Goal: Task Accomplishment & Management: Manage account settings

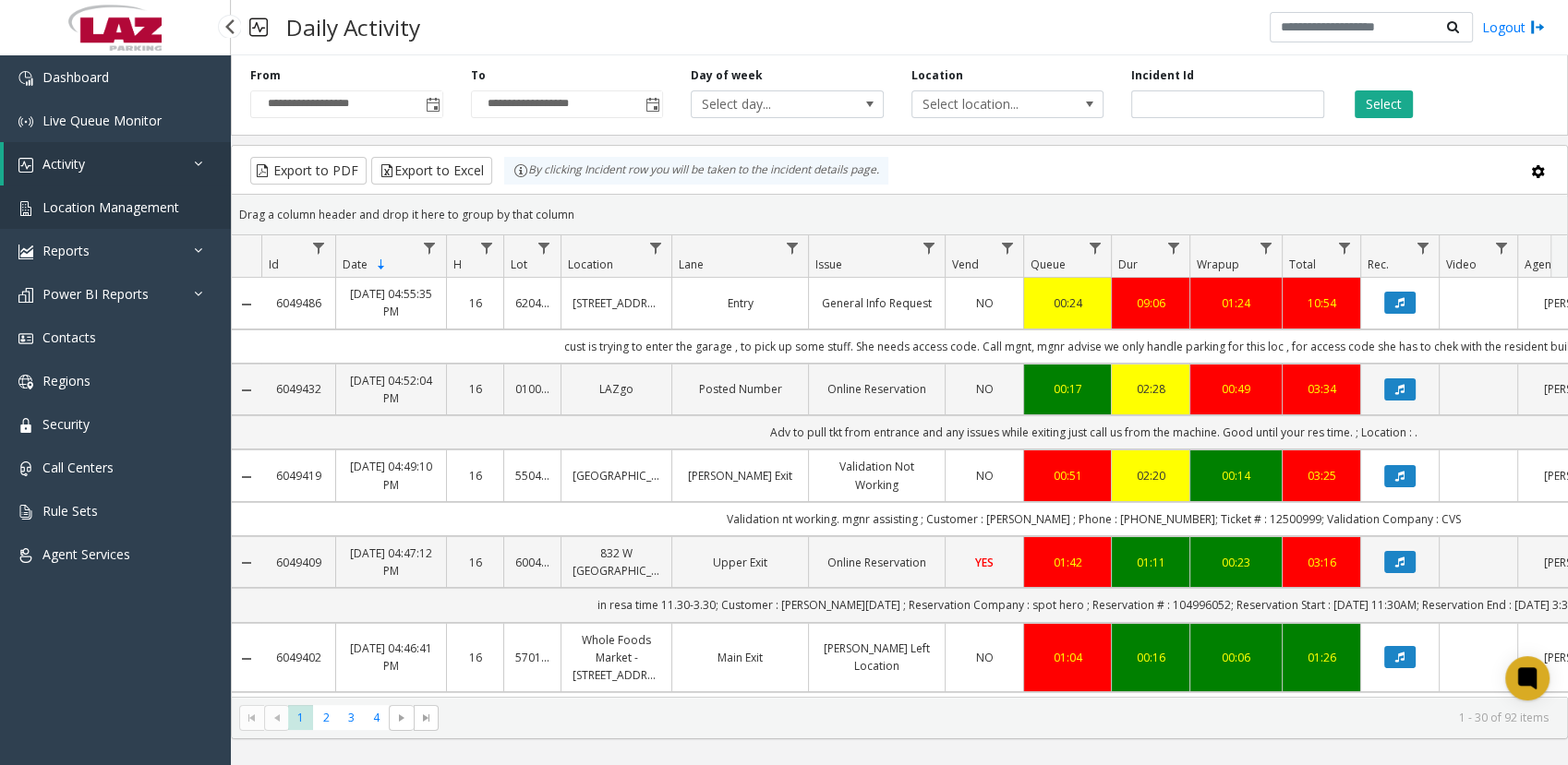
click at [87, 209] on span "Location Management" at bounding box center [111, 207] width 137 height 18
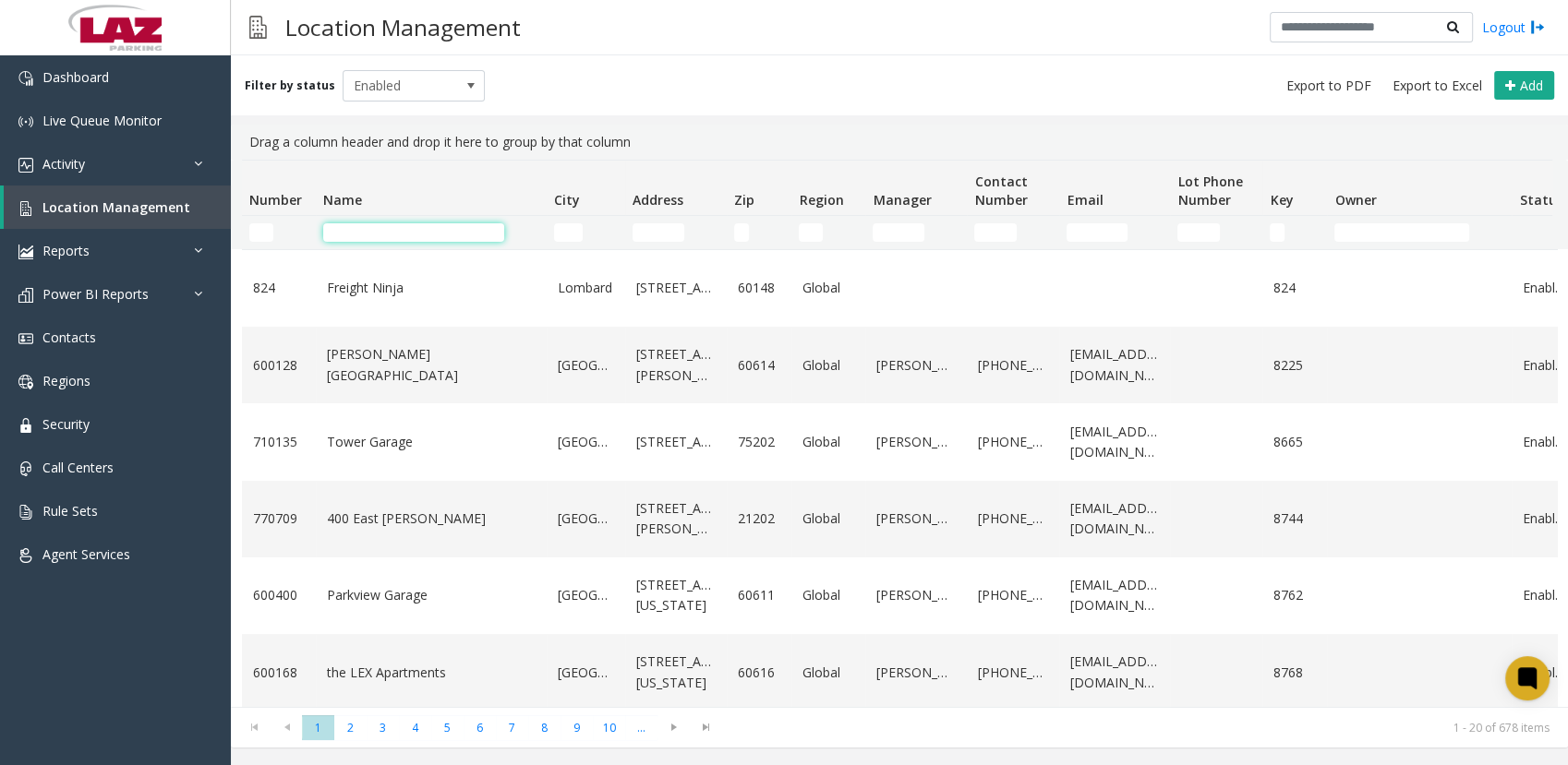
click at [370, 232] on input "Name Filter" at bounding box center [414, 232] width 181 height 19
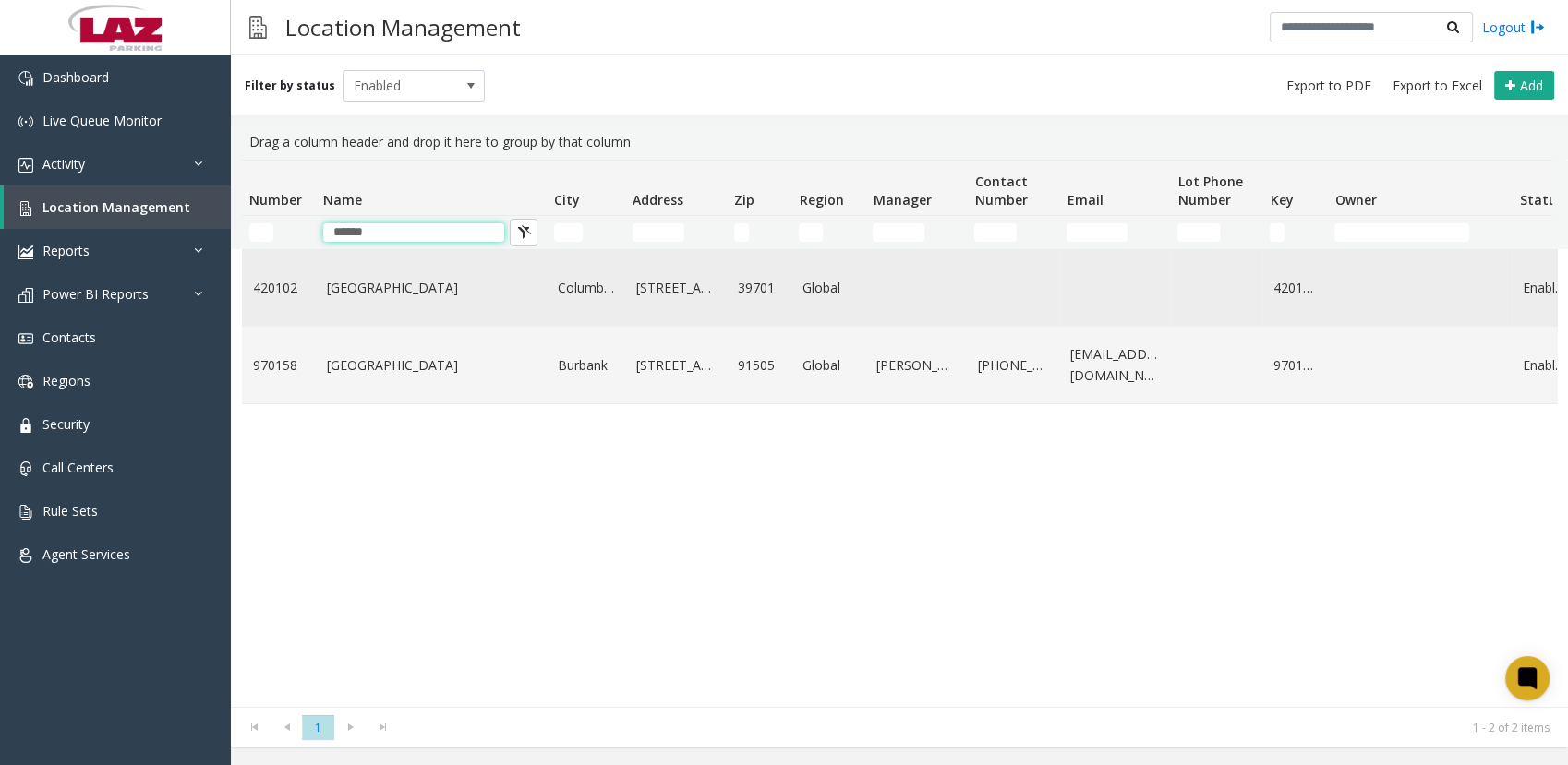
type input "******"
click at [392, 286] on link "[GEOGRAPHIC_DATA]" at bounding box center [432, 288] width 208 height 20
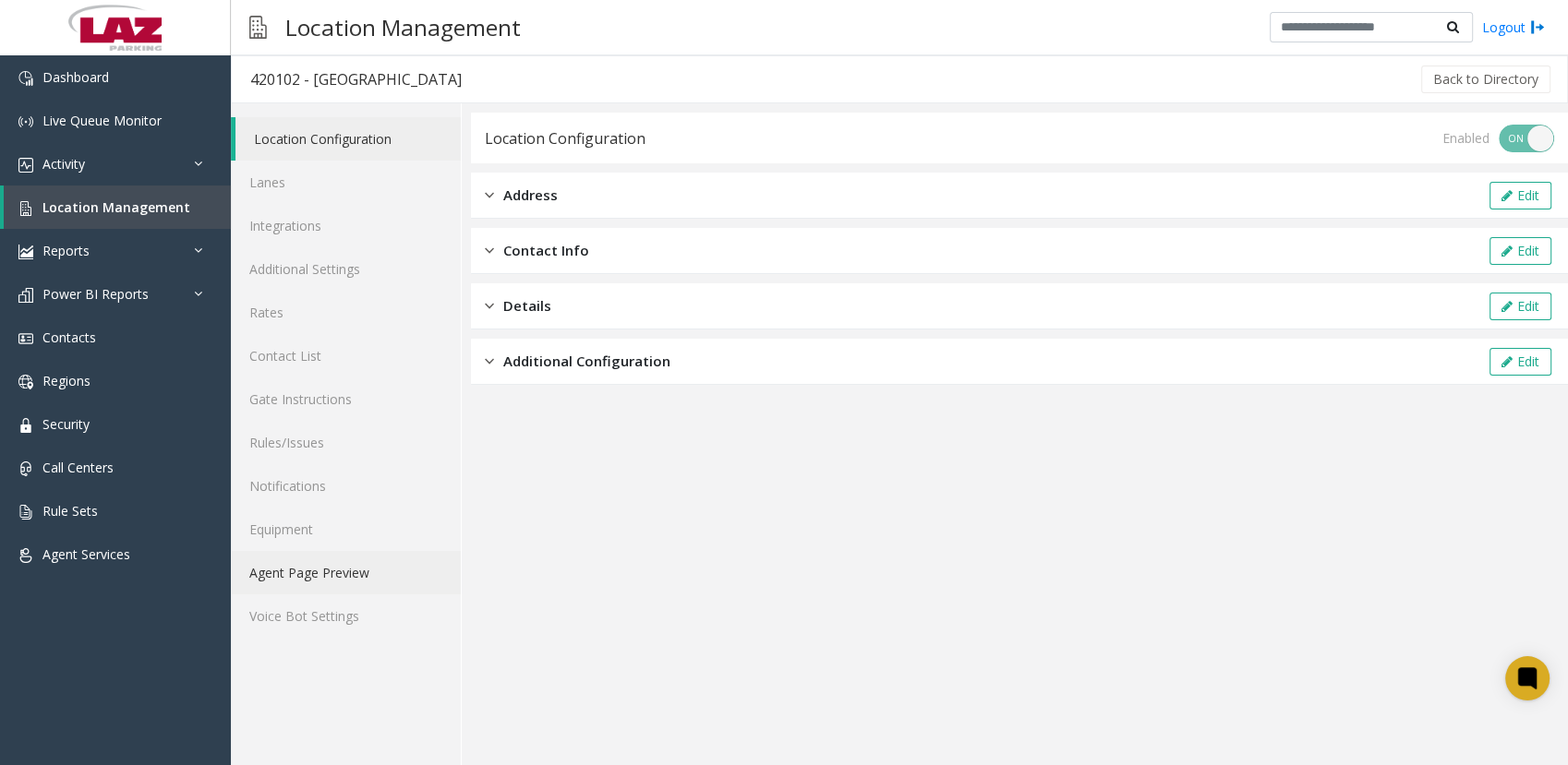
drag, startPoint x: 287, startPoint y: 574, endPoint x: 272, endPoint y: 574, distance: 15.0
click at [272, 574] on link "Agent Page Preview" at bounding box center [345, 573] width 230 height 44
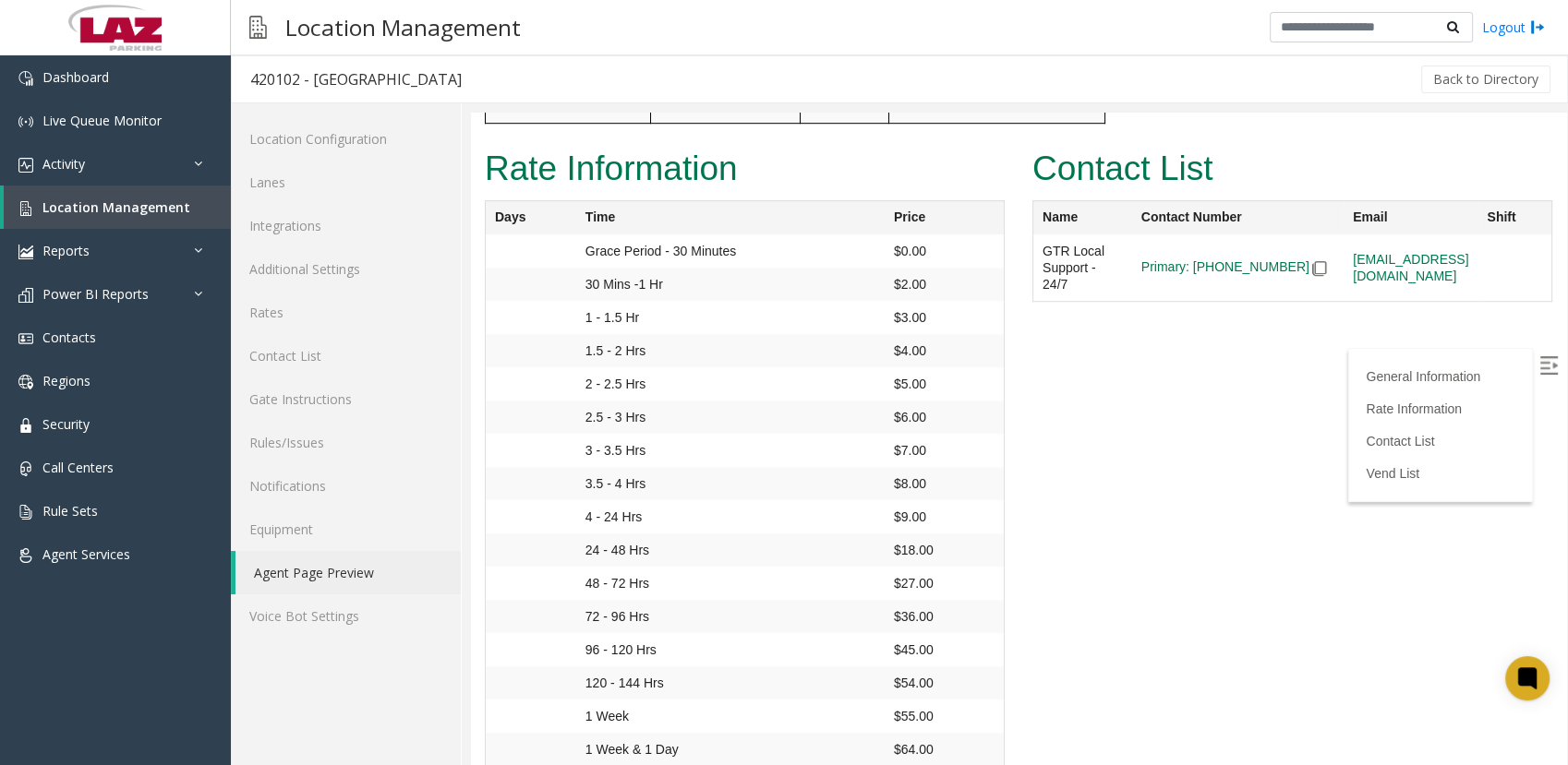
scroll to position [1325, 0]
click at [67, 339] on span "Contacts" at bounding box center [70, 337] width 54 height 18
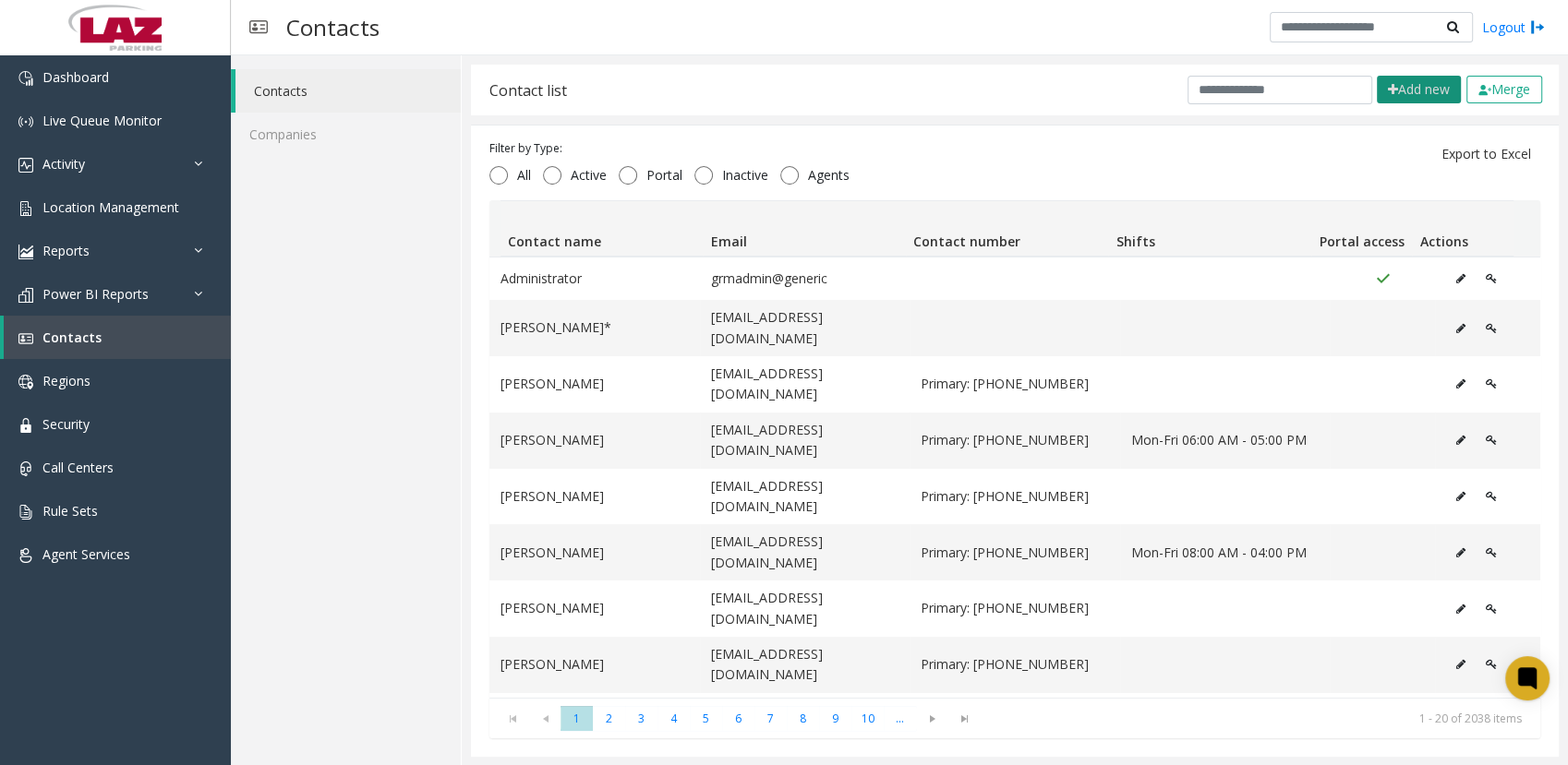
click at [1398, 94] on button "Add new" at bounding box center [1419, 89] width 84 height 28
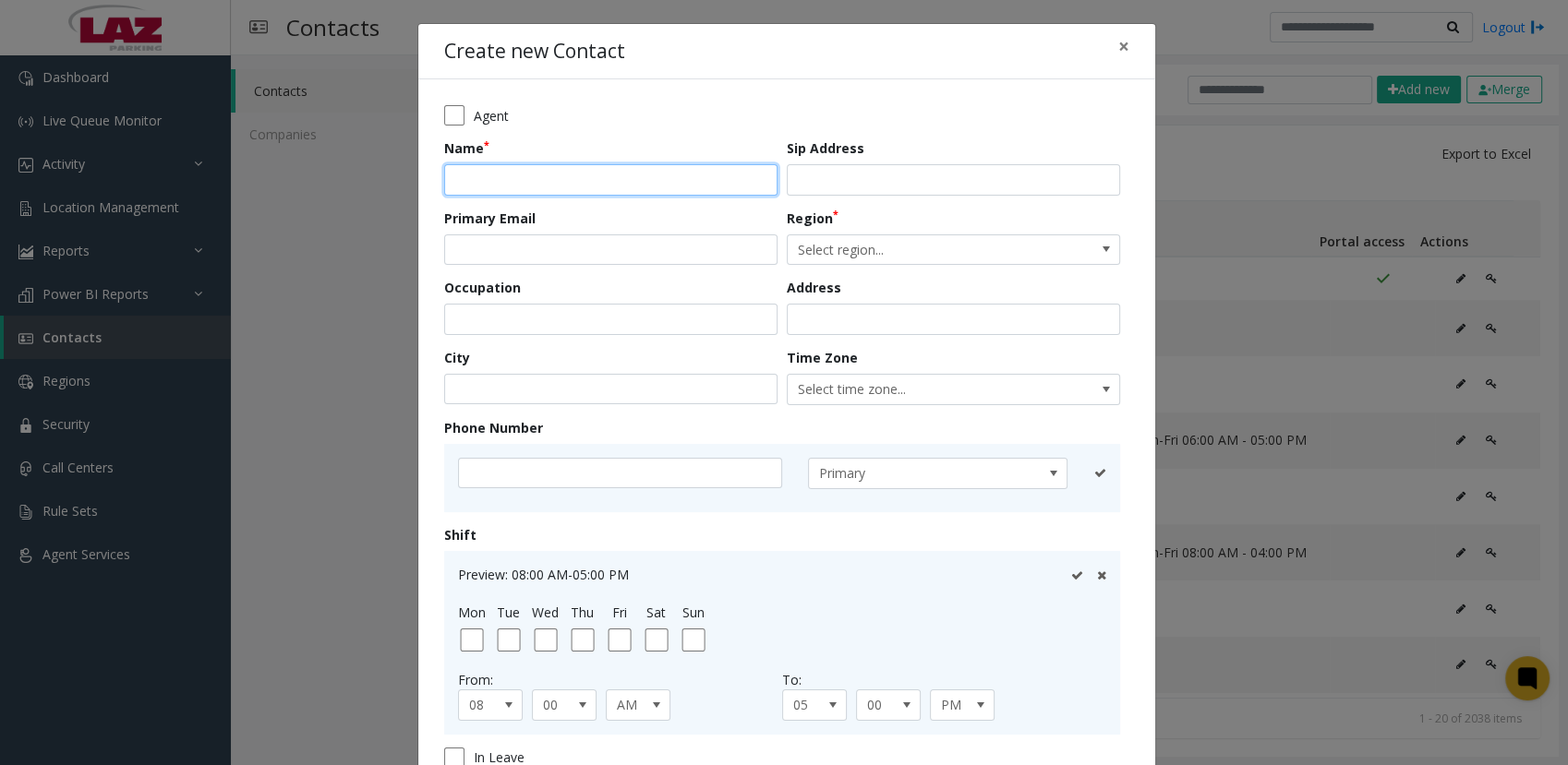
click at [619, 188] on input "text" at bounding box center [611, 180] width 334 height 32
type input "**********"
click at [529, 476] on input "text" at bounding box center [620, 474] width 325 height 32
paste input "**********"
type input "**********"
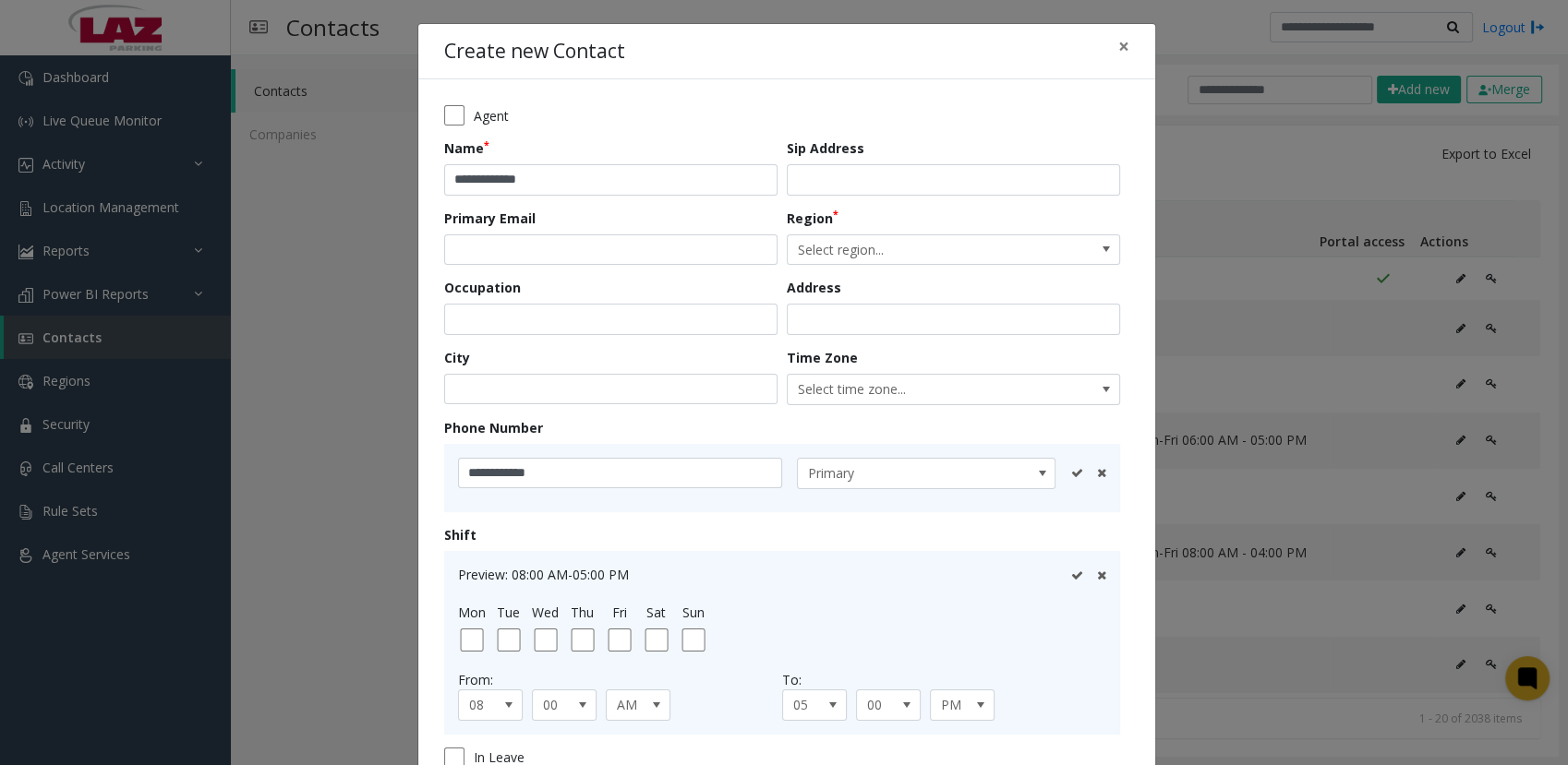
click at [1070, 473] on icon at bounding box center [1076, 473] width 12 height 12
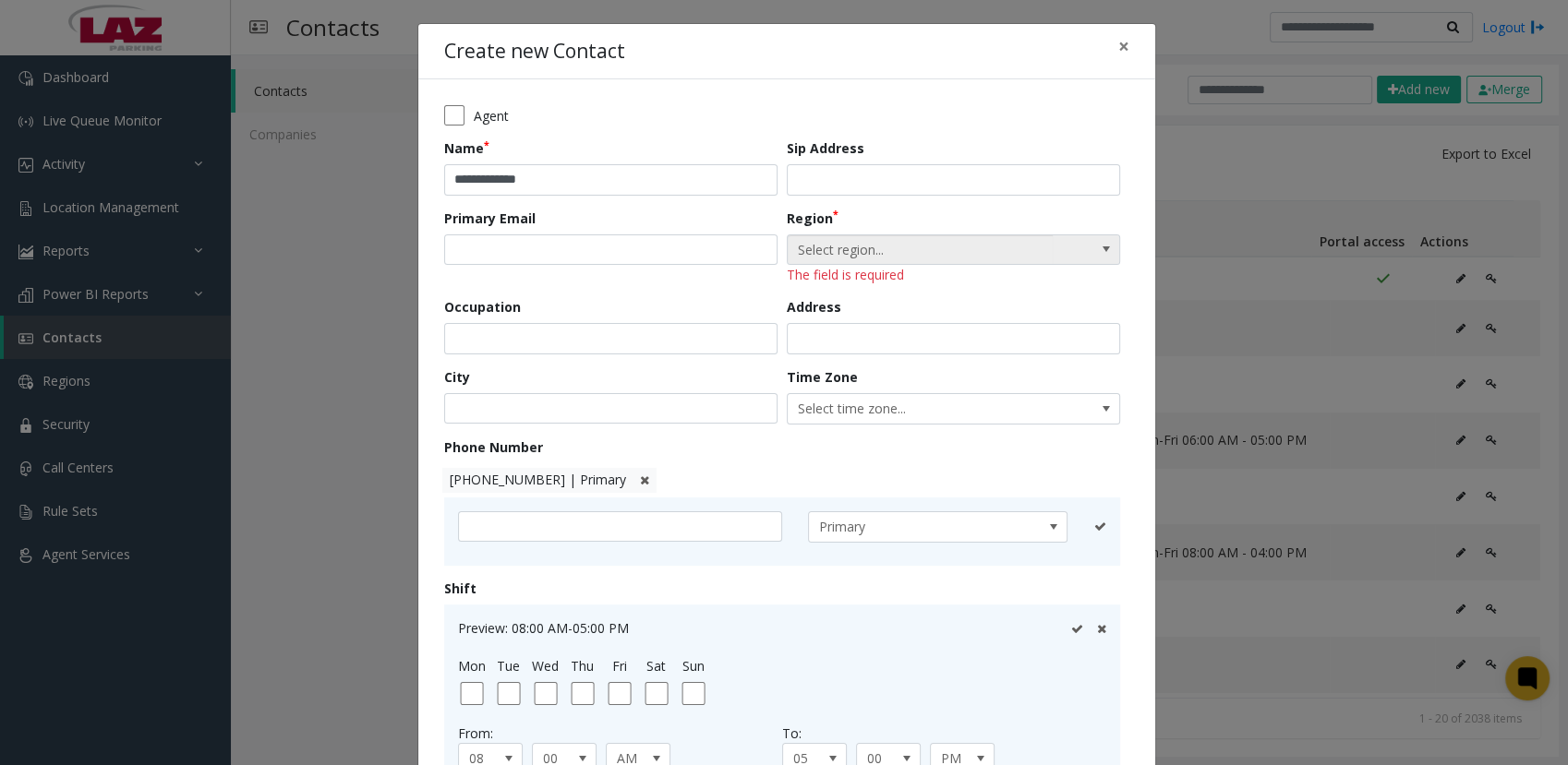
click at [858, 262] on span "Select region..." at bounding box center [920, 250] width 265 height 30
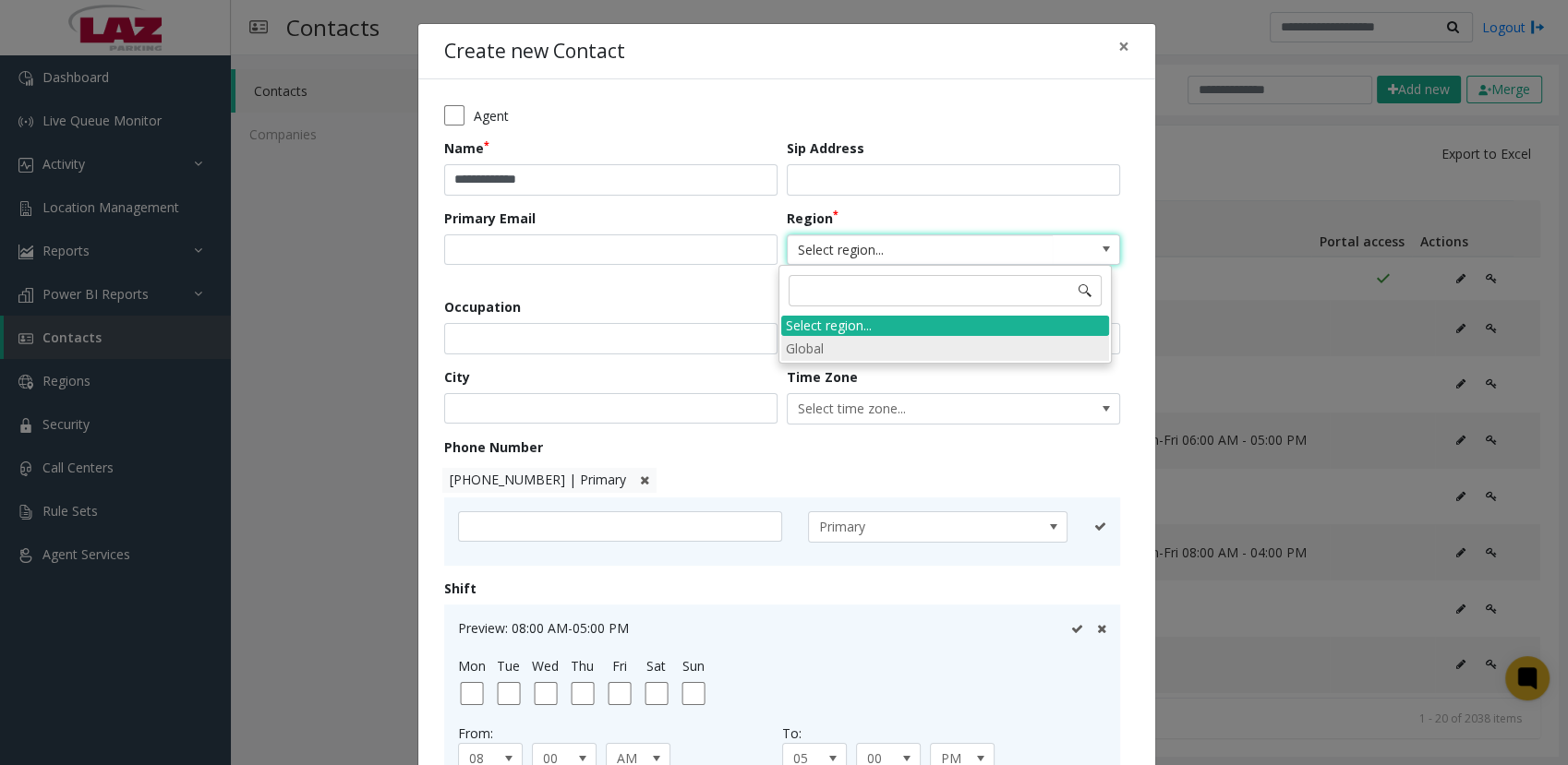
click at [834, 342] on li "Global" at bounding box center [945, 348] width 328 height 25
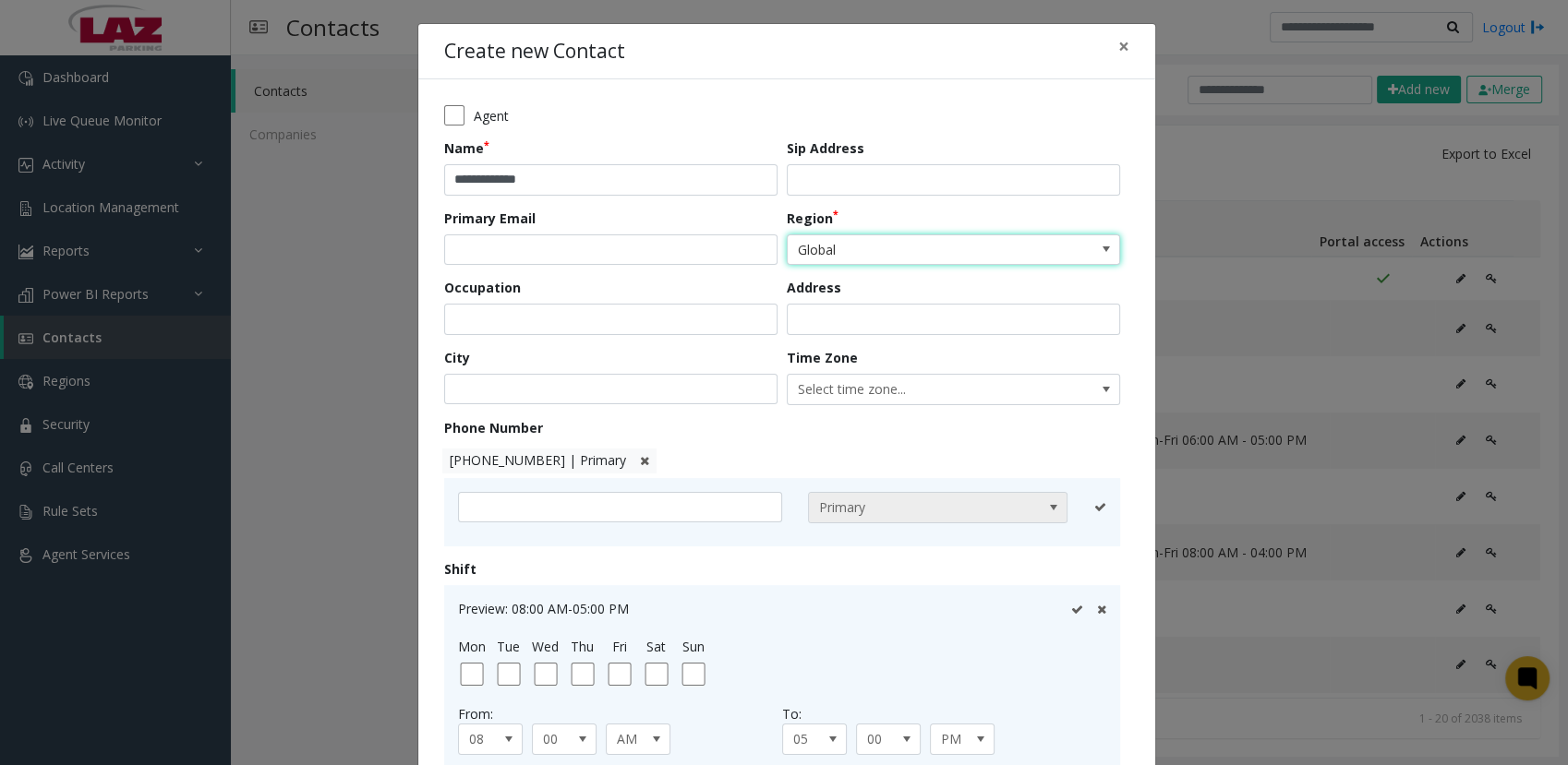
scroll to position [203, 0]
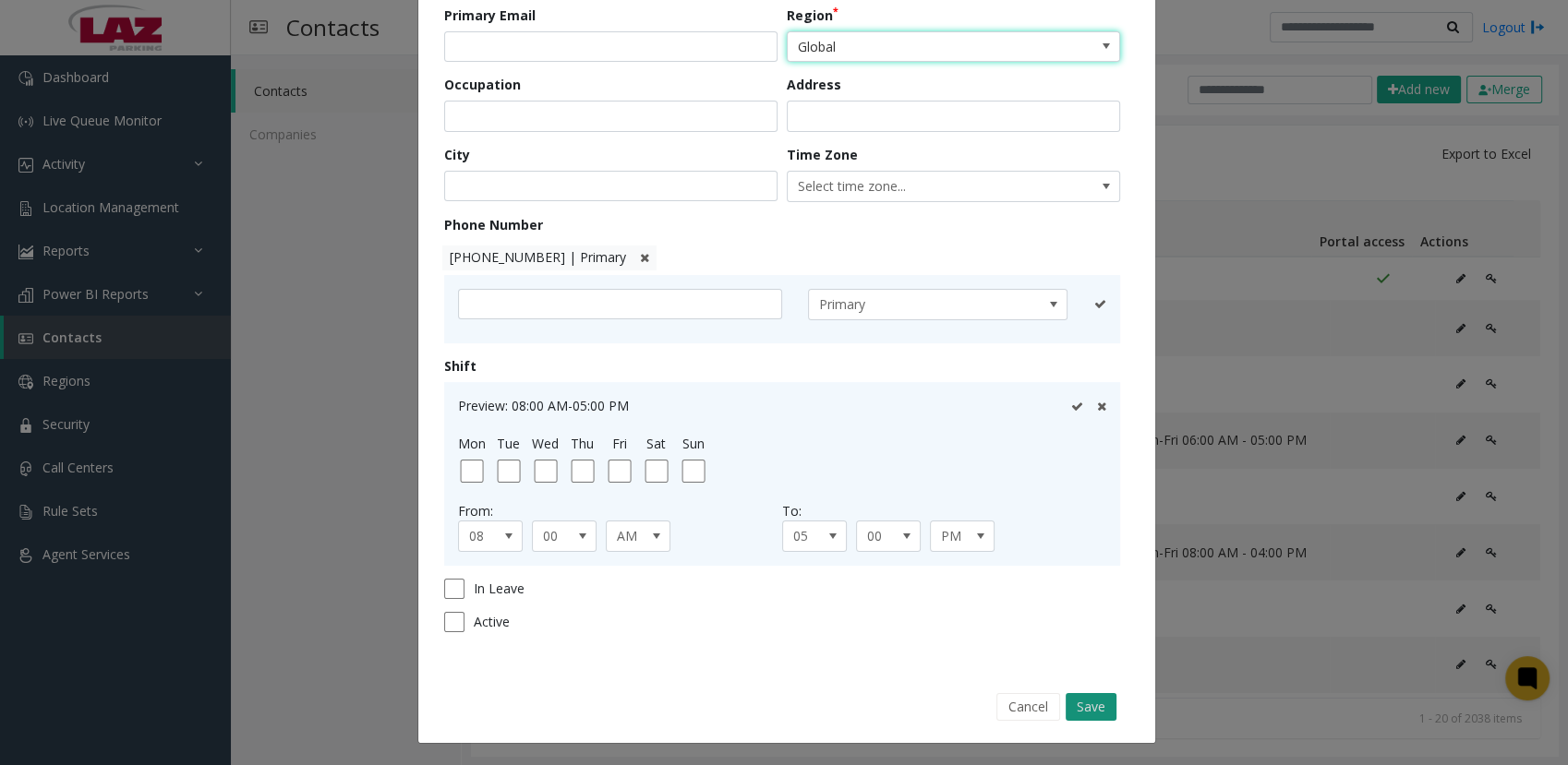
click at [1094, 703] on button "Save" at bounding box center [1091, 707] width 51 height 28
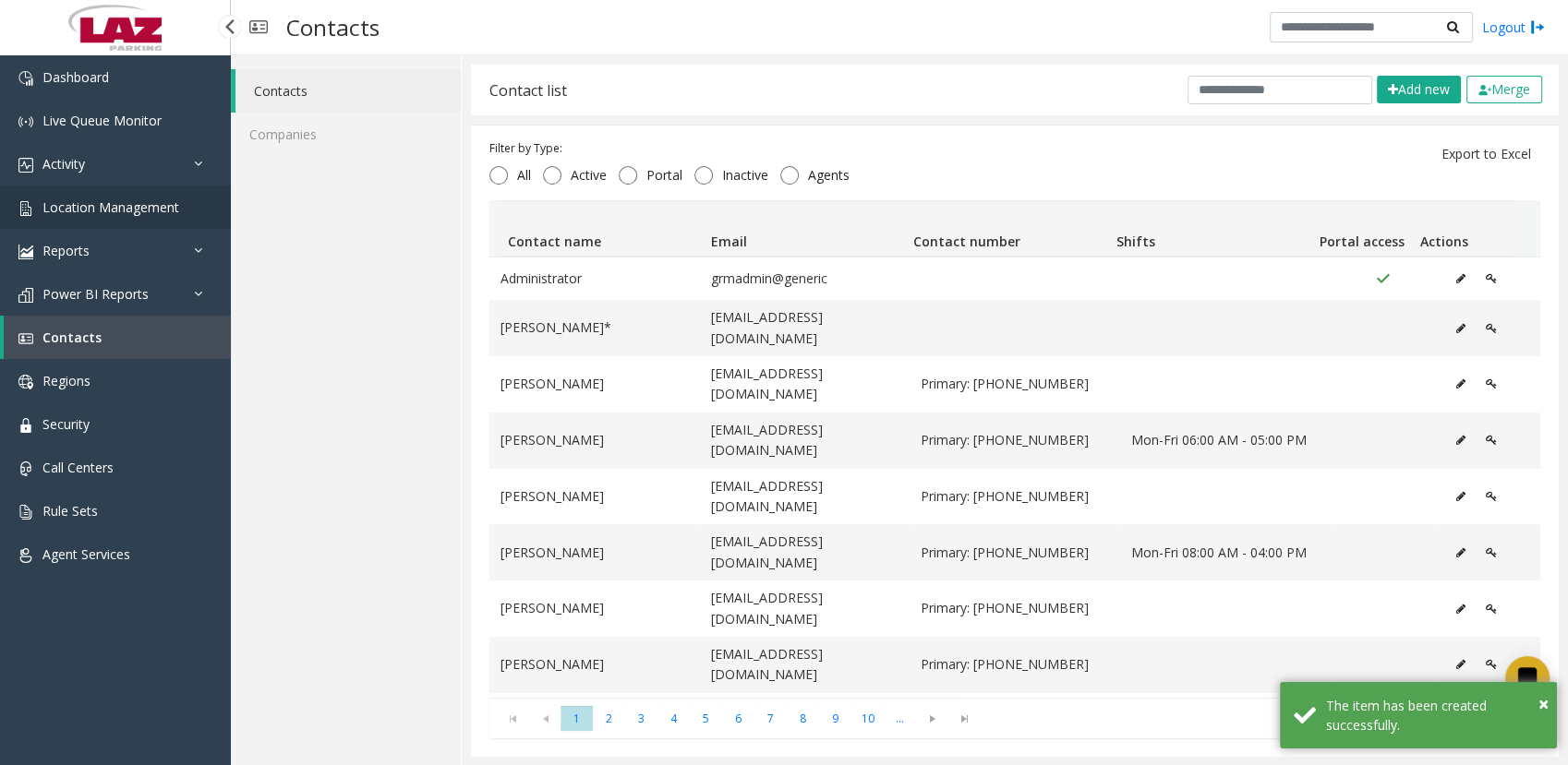
click at [55, 203] on span "Location Management" at bounding box center [111, 207] width 137 height 18
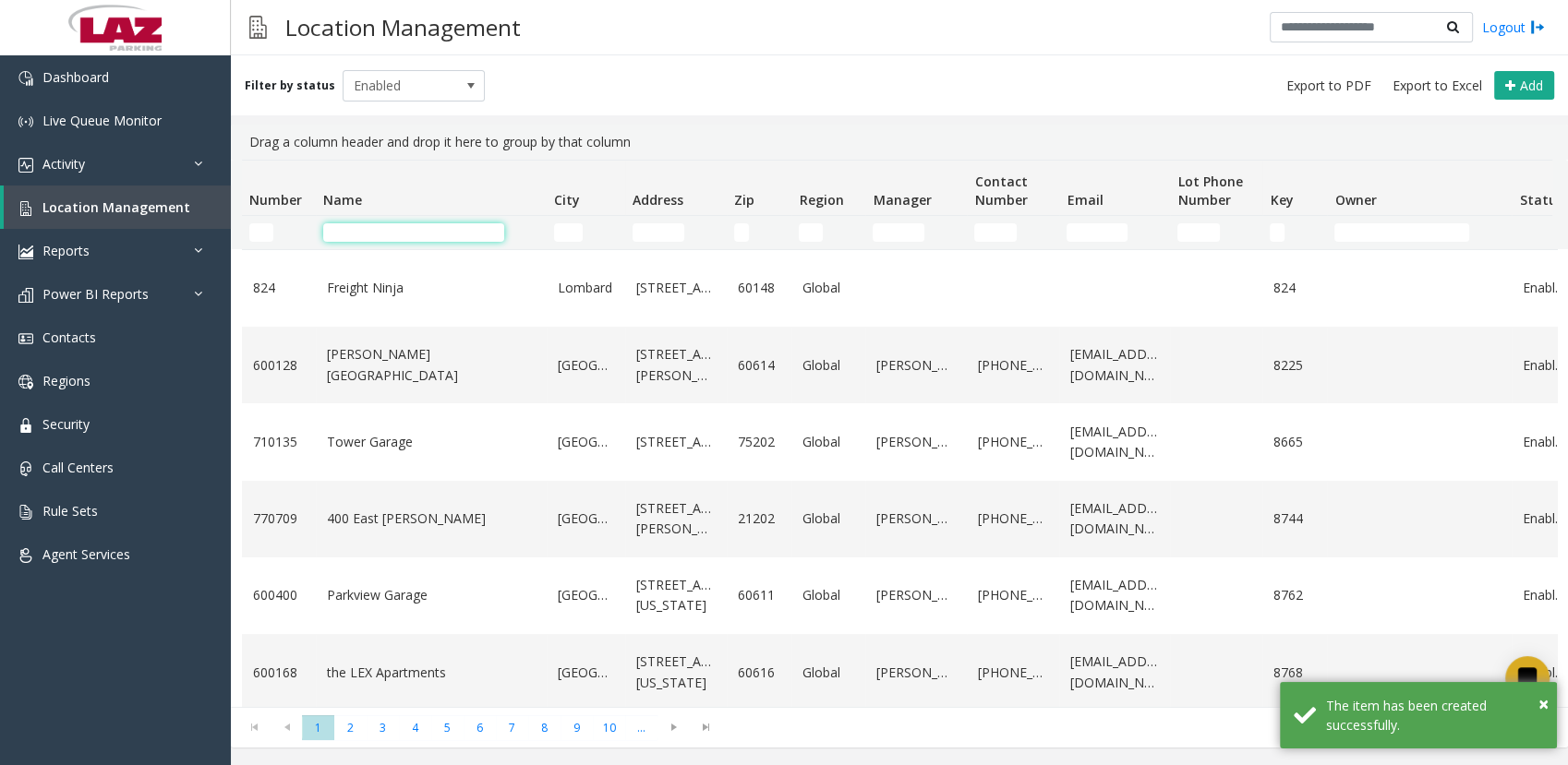
click at [408, 231] on input "Name Filter" at bounding box center [414, 232] width 181 height 19
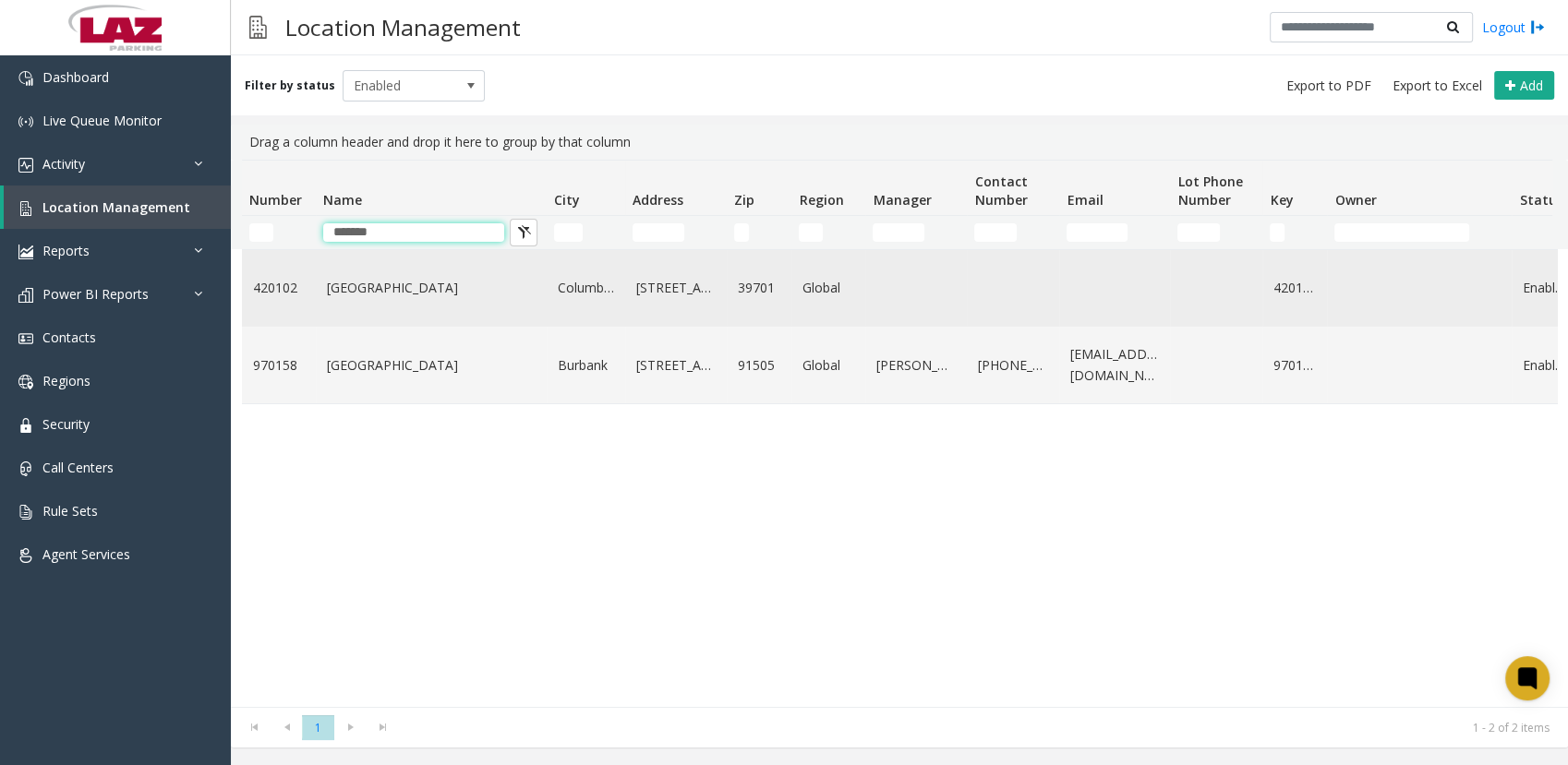
type input "******"
click at [380, 295] on link "[GEOGRAPHIC_DATA]" at bounding box center [432, 288] width 208 height 20
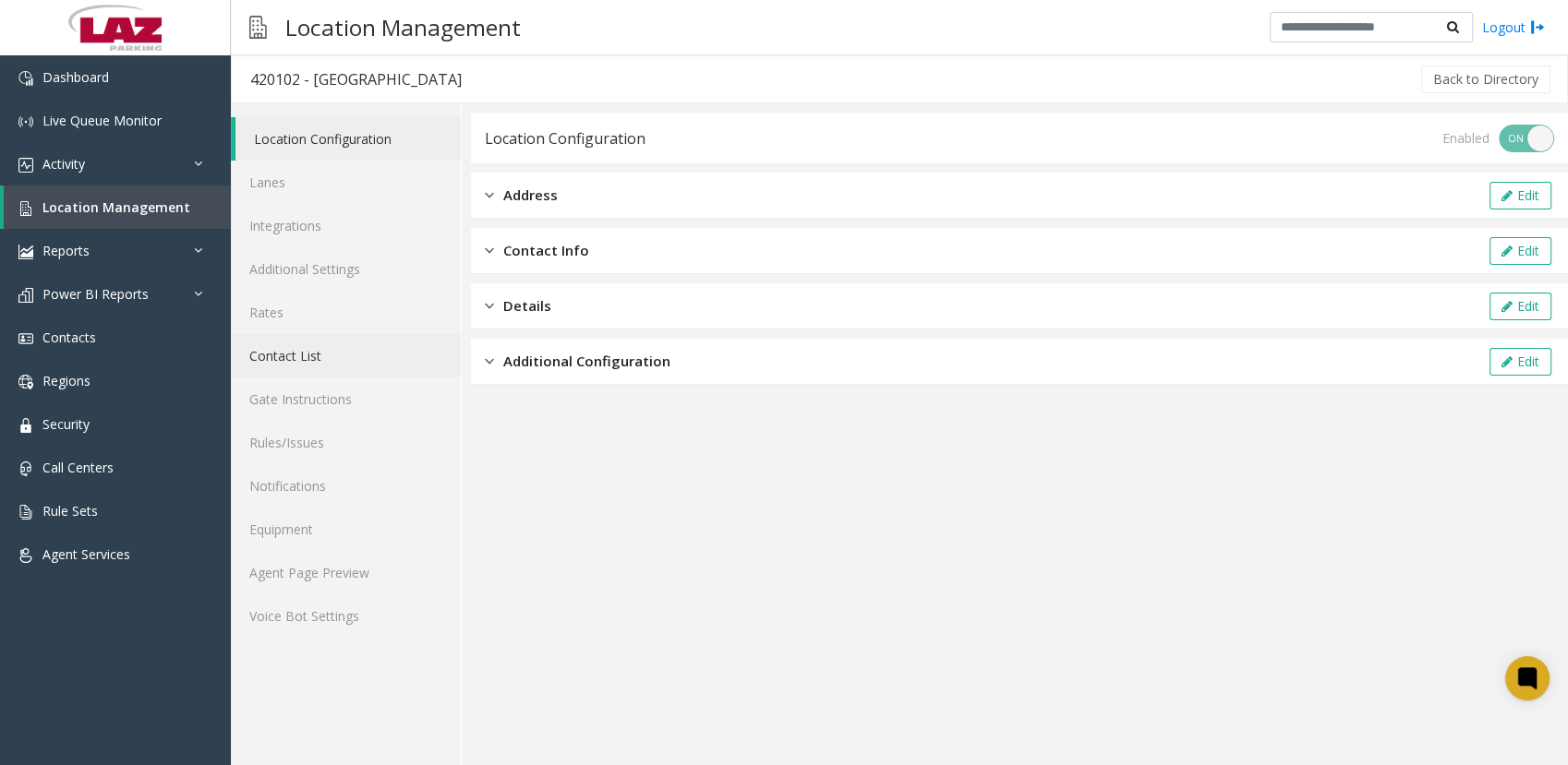
click at [293, 358] on link "Contact List" at bounding box center [345, 356] width 230 height 44
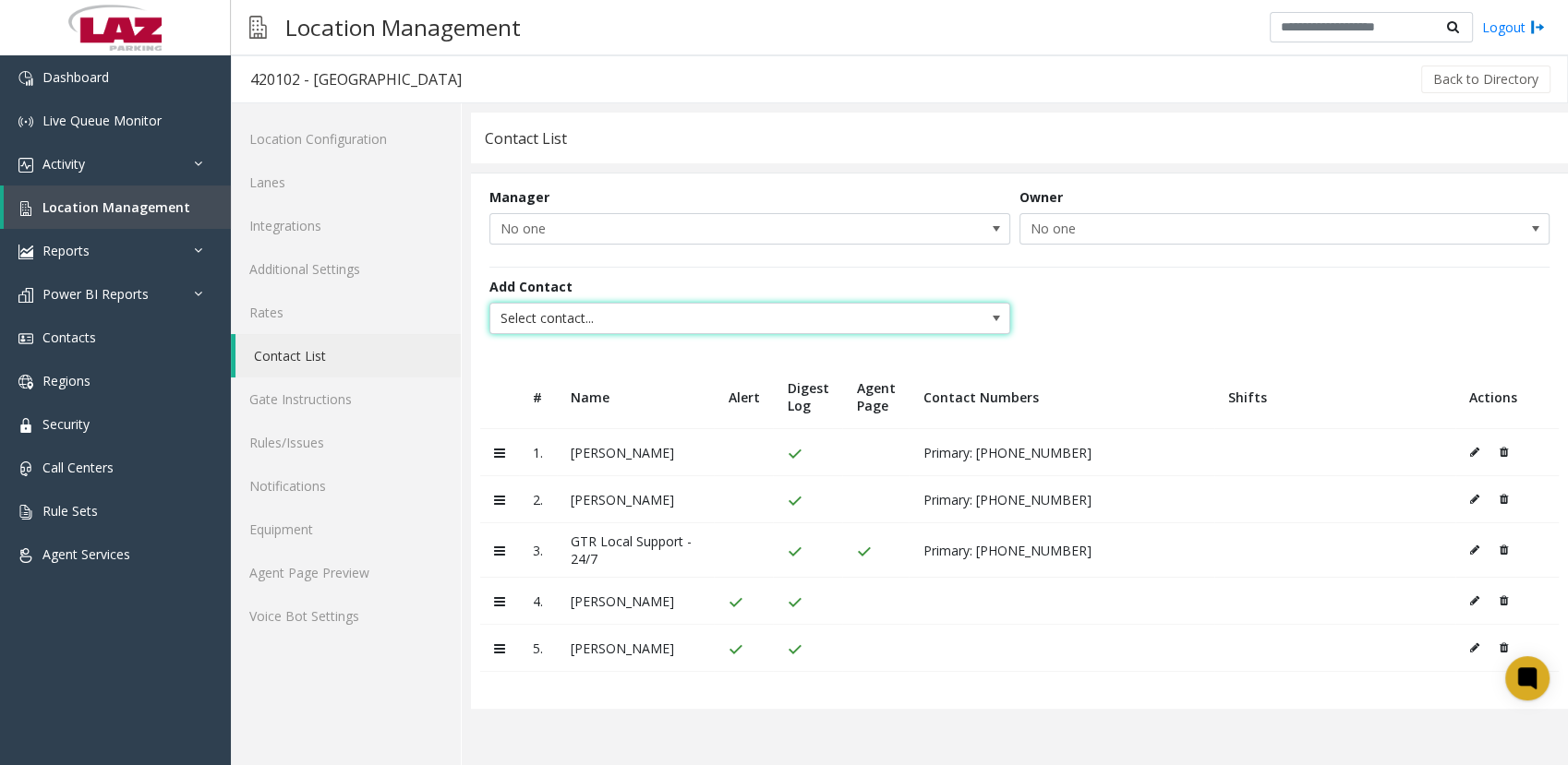
click at [676, 314] on span "Select contact..." at bounding box center [698, 319] width 416 height 30
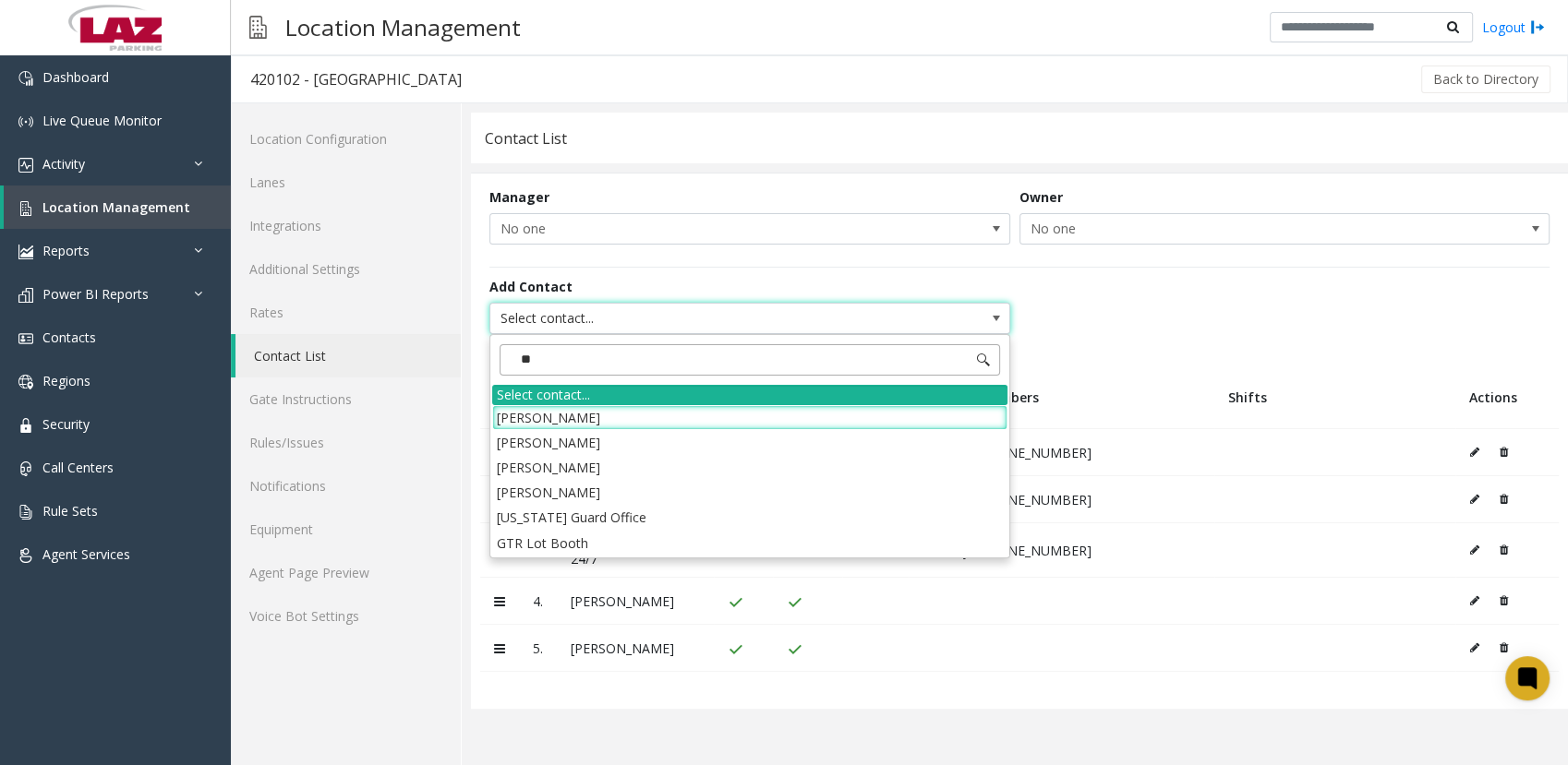
type input "***"
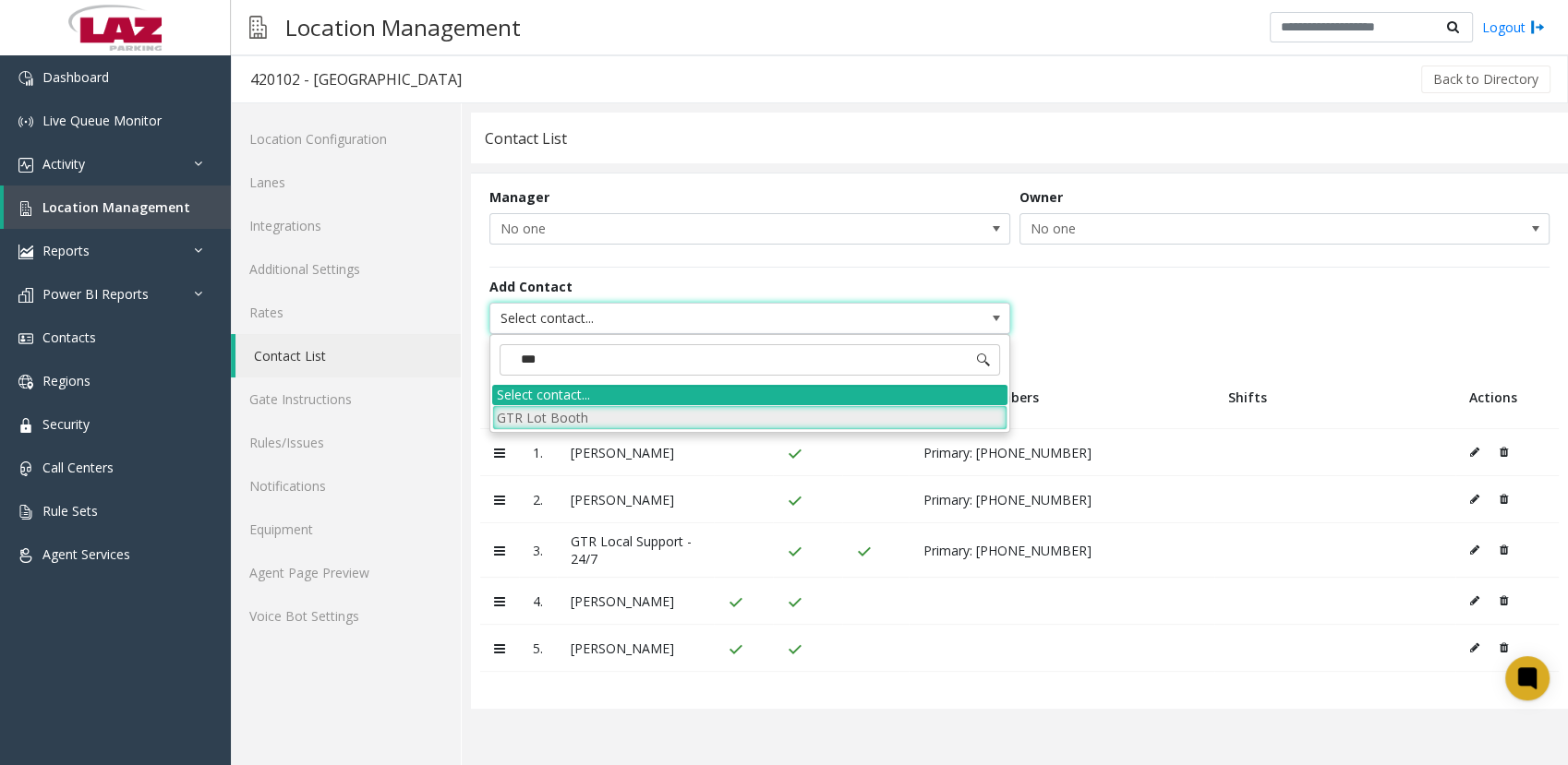
click at [589, 419] on li "GTR Lot Booth" at bounding box center [750, 417] width 515 height 25
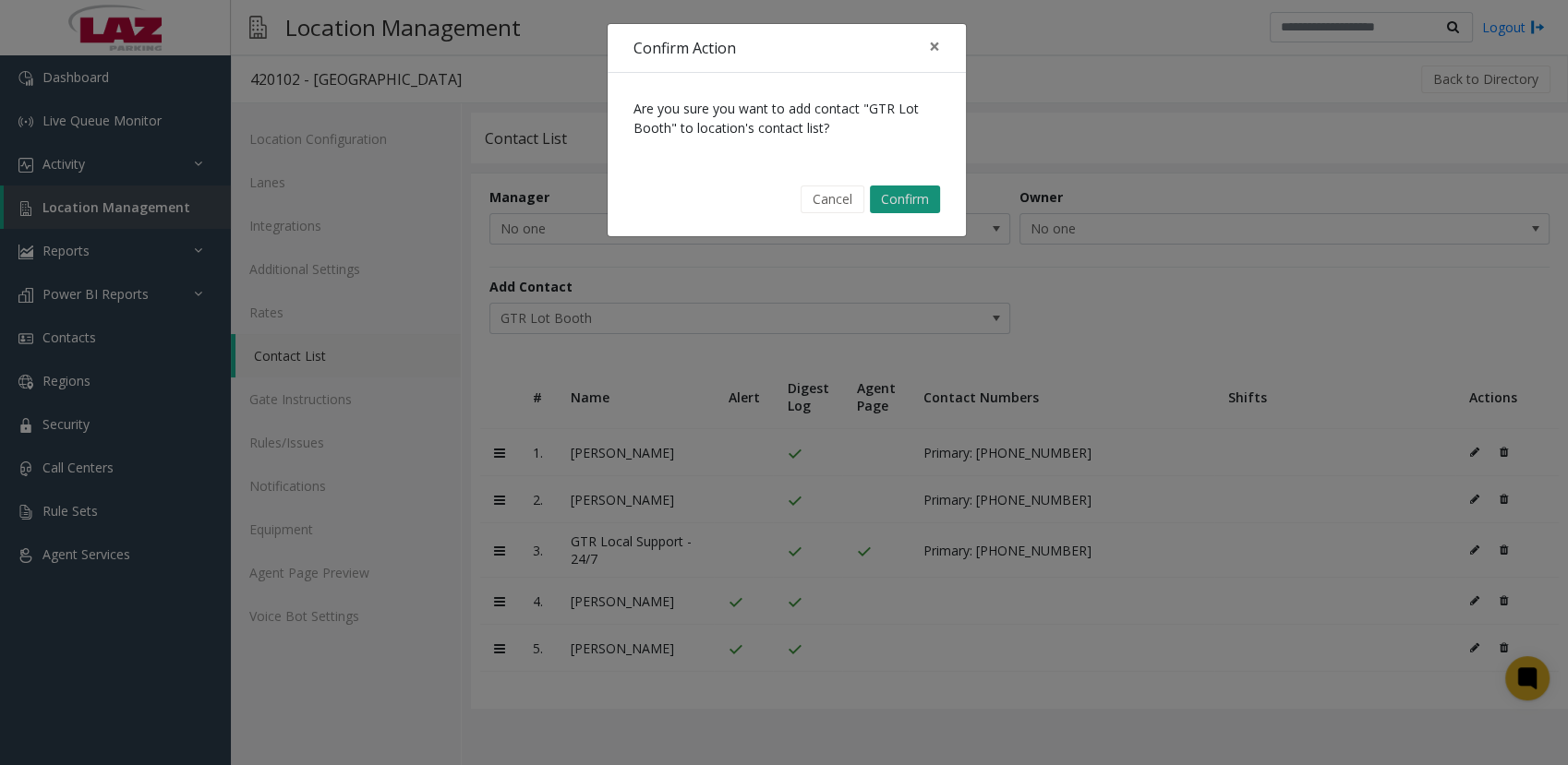
click at [928, 197] on button "Confirm" at bounding box center [904, 200] width 70 height 28
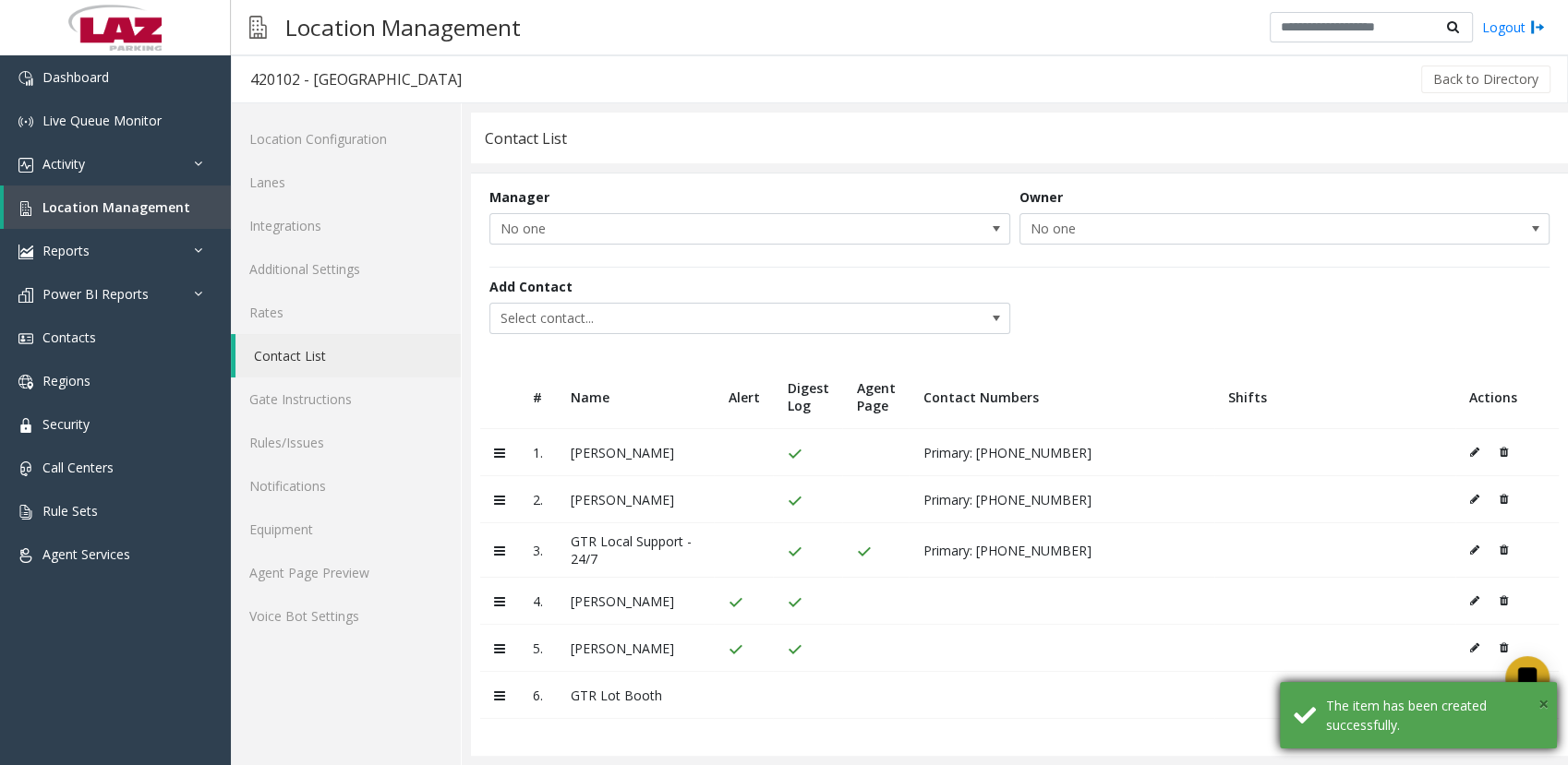
click at [1538, 702] on span "×" at bounding box center [1543, 704] width 10 height 25
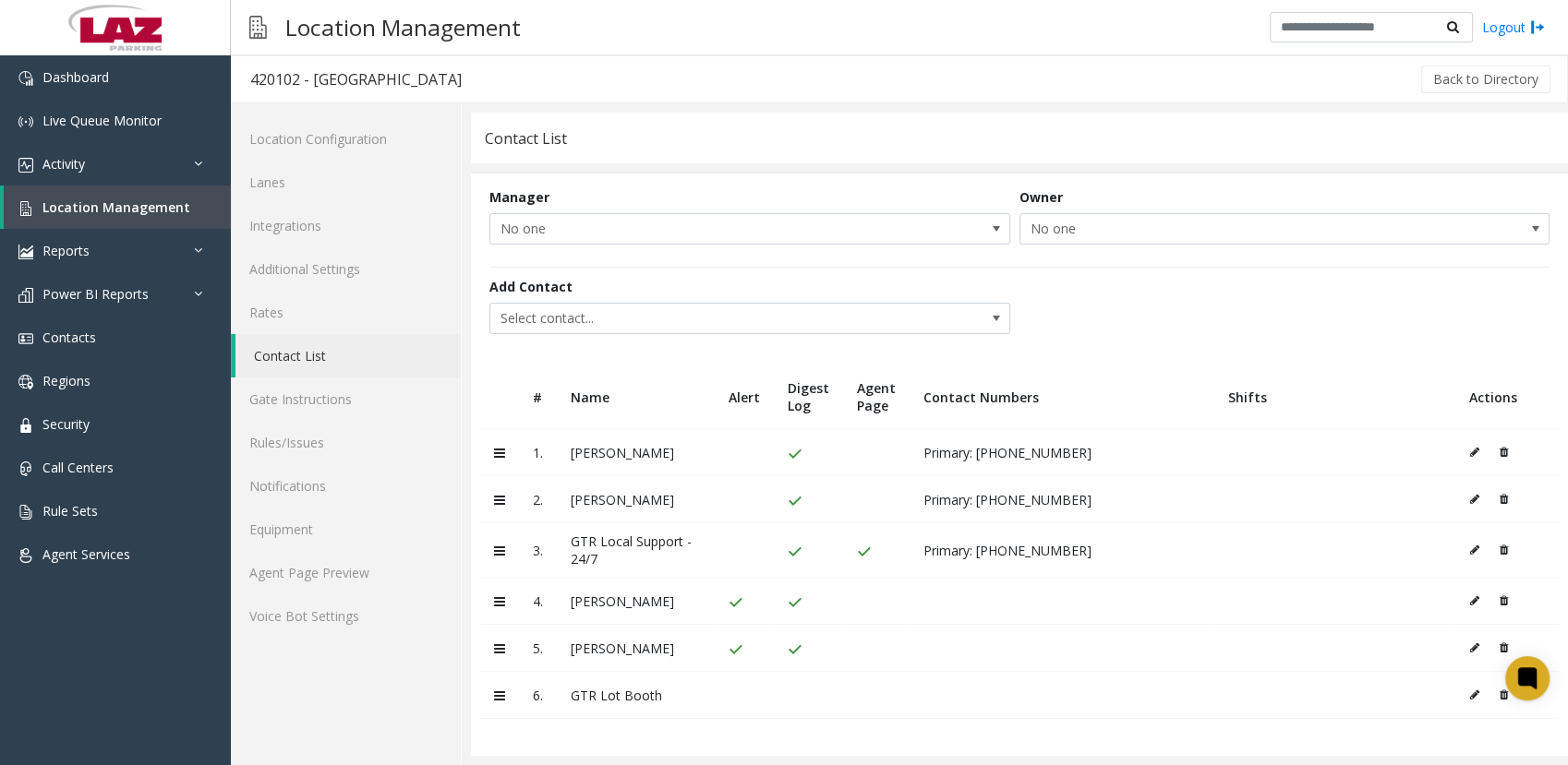
click at [1471, 694] on icon at bounding box center [1475, 695] width 9 height 11
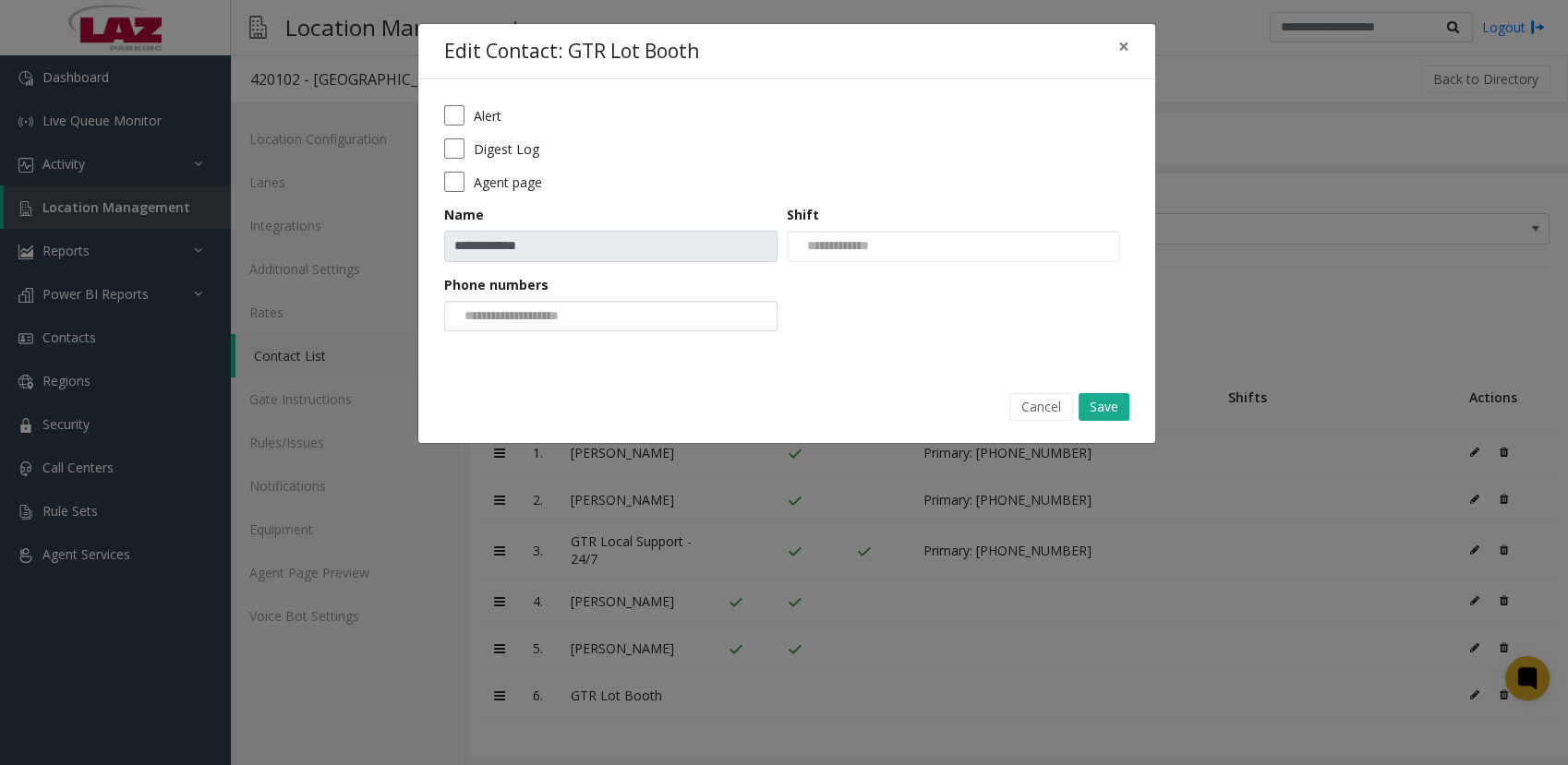
click at [540, 312] on input at bounding box center [515, 317] width 140 height 30
click at [554, 342] on li "[PHONE_NUMBER]" at bounding box center [610, 347] width 328 height 25
click at [1098, 410] on button "Save" at bounding box center [1104, 407] width 51 height 28
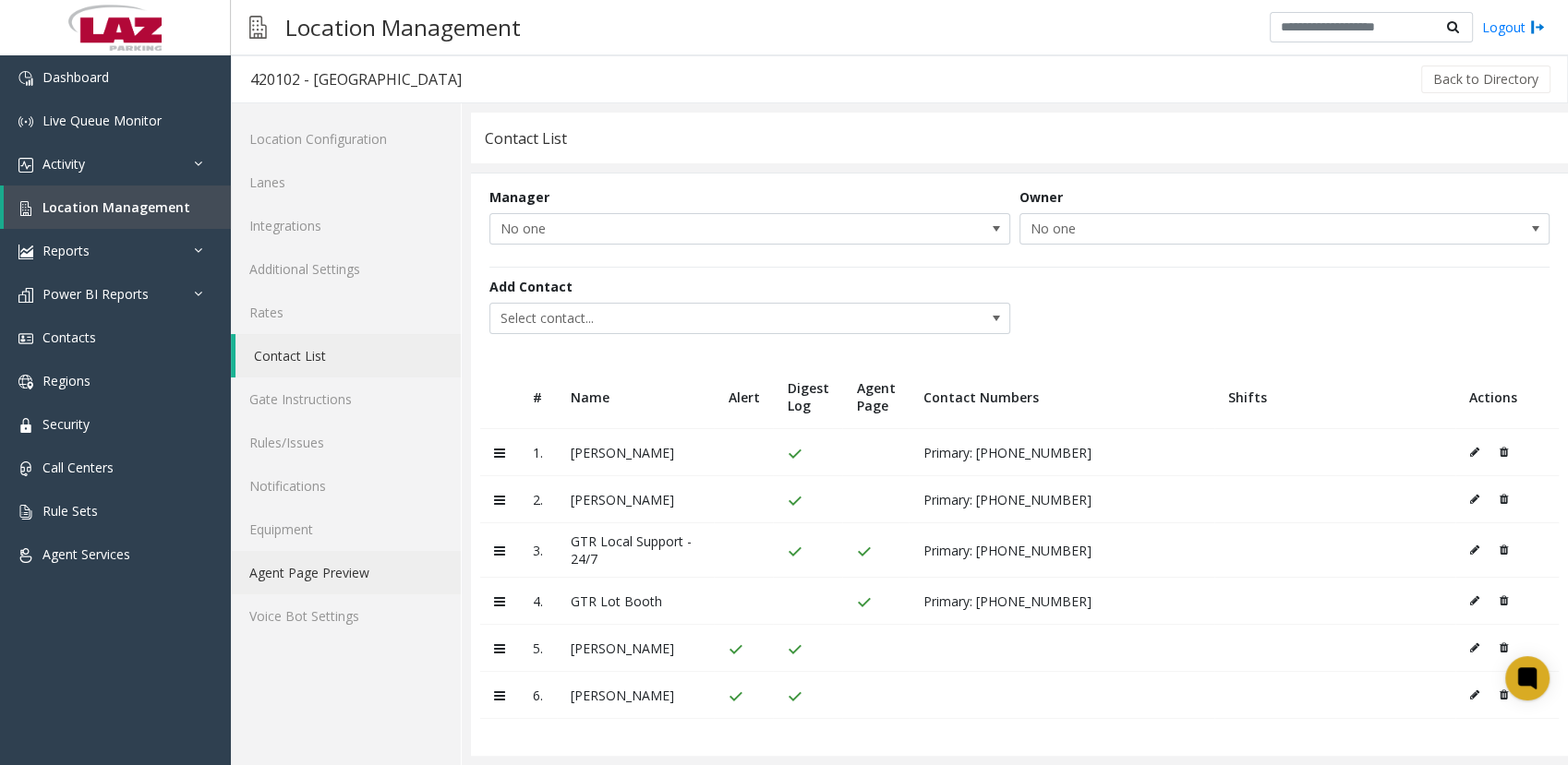
click at [369, 560] on link "Agent Page Preview" at bounding box center [345, 573] width 230 height 44
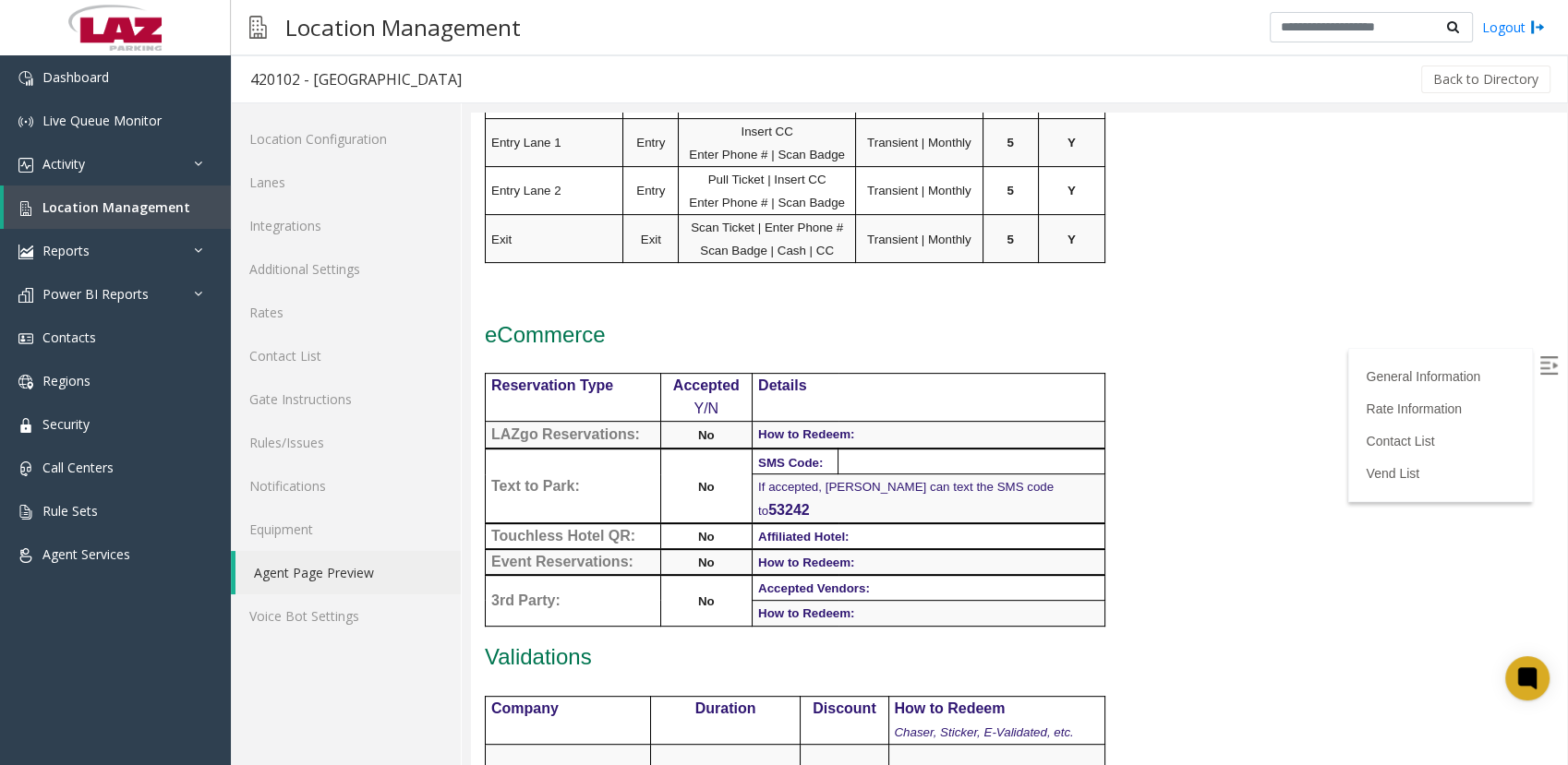
scroll to position [671, 0]
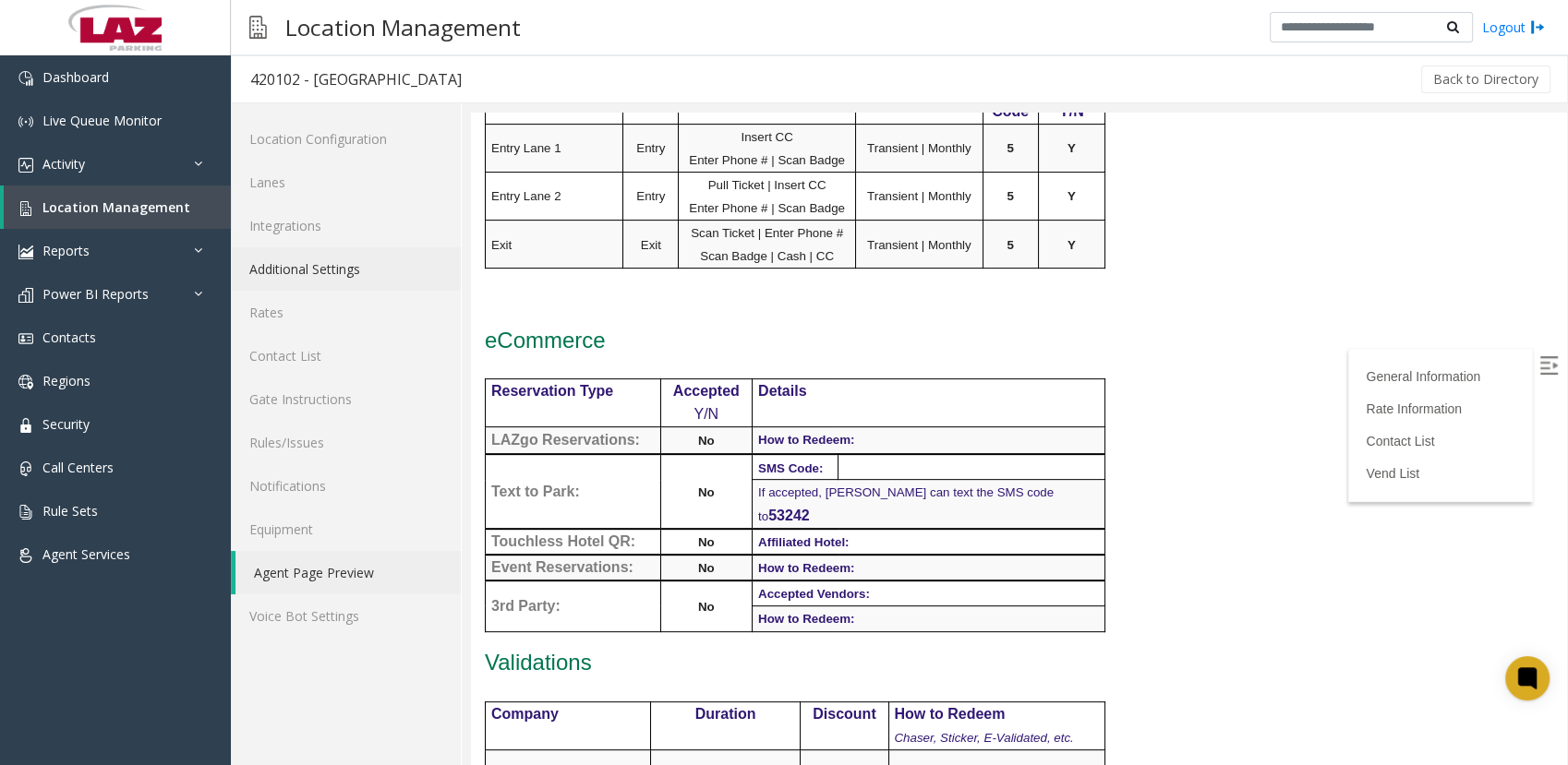
click at [312, 253] on link "Additional Settings" at bounding box center [345, 269] width 230 height 44
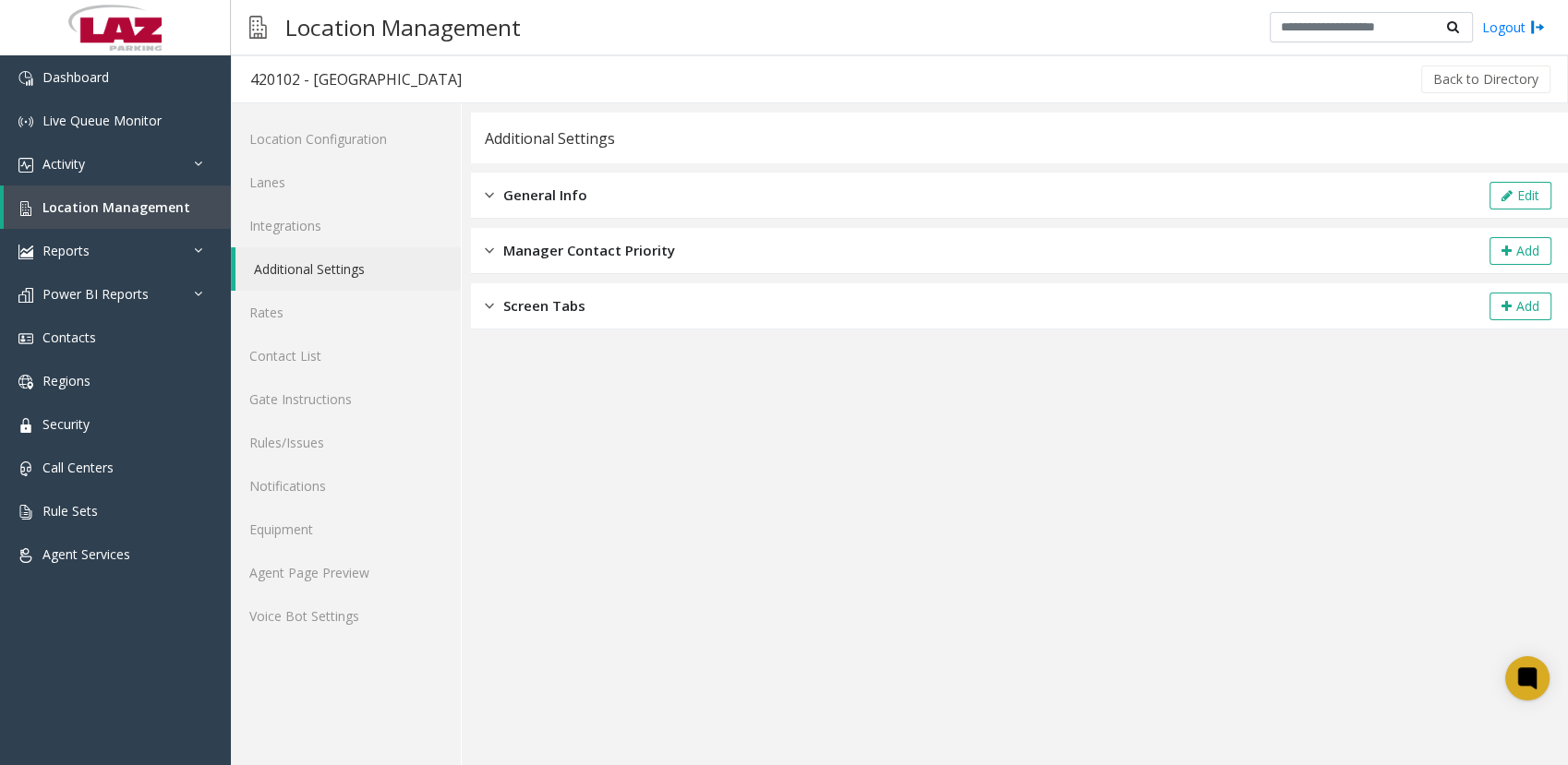
click at [530, 202] on span "General Info" at bounding box center [545, 195] width 84 height 21
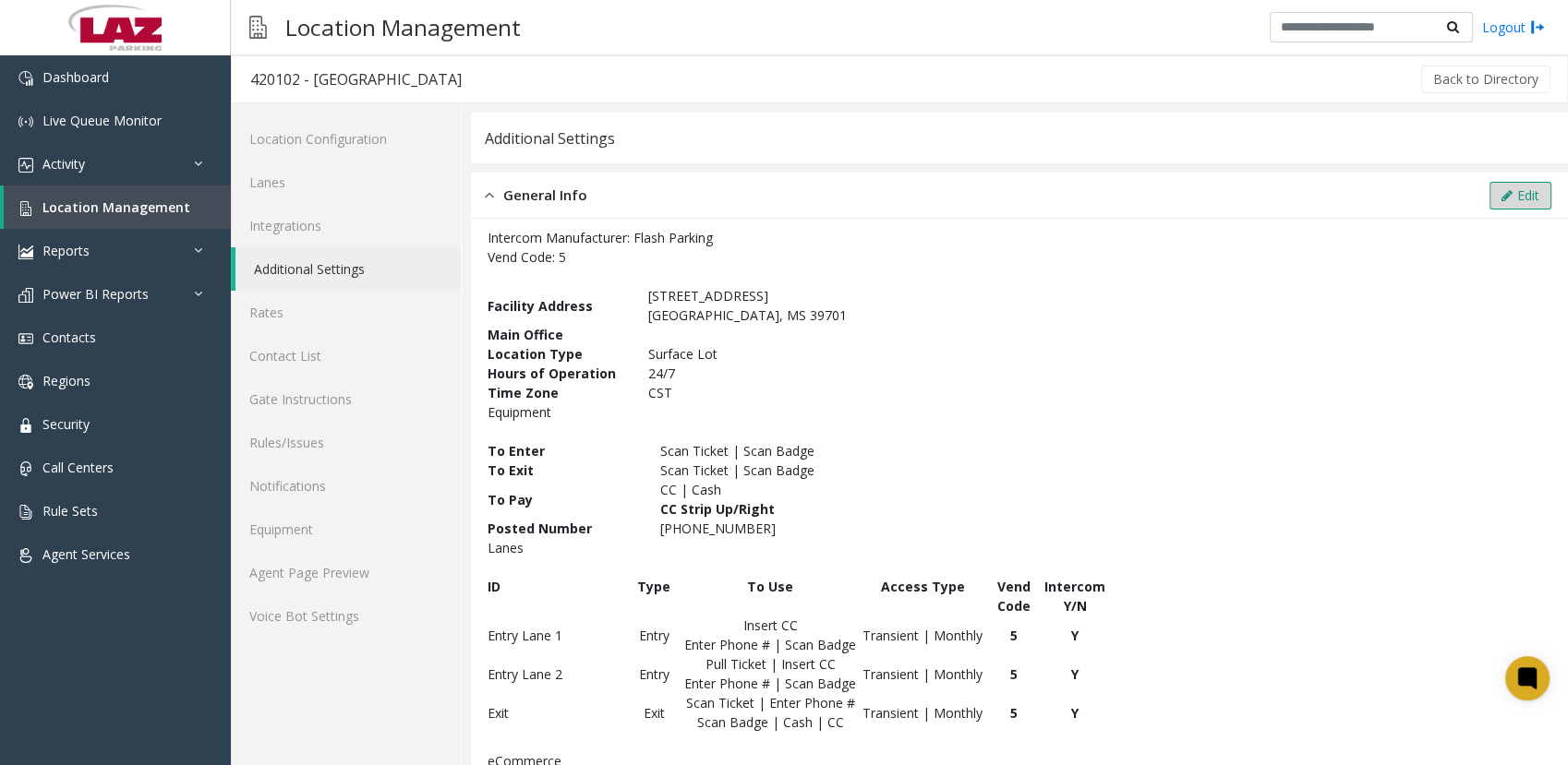
click at [1513, 194] on button "Edit" at bounding box center [1521, 196] width 62 height 28
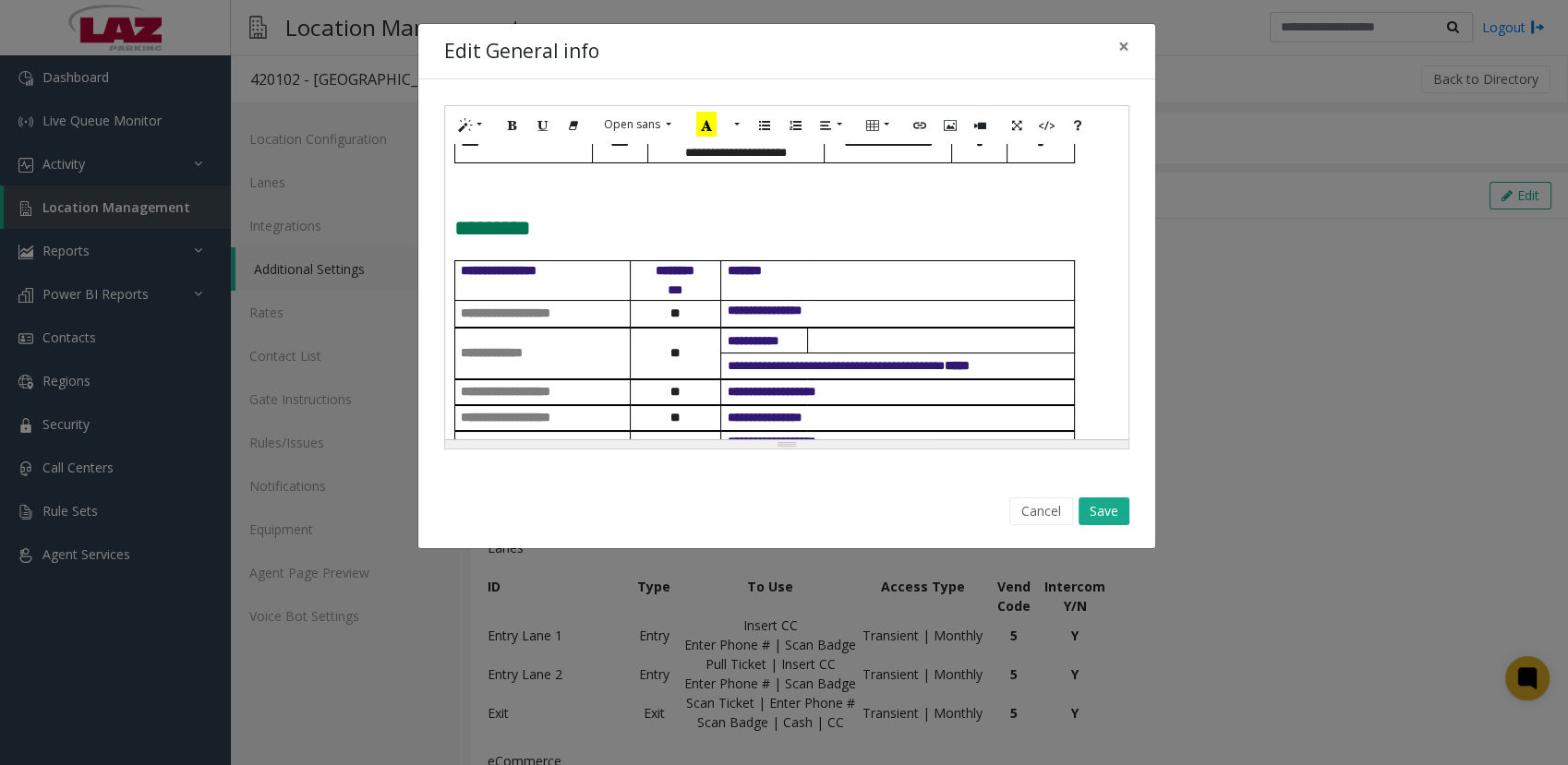
scroll to position [647, 0]
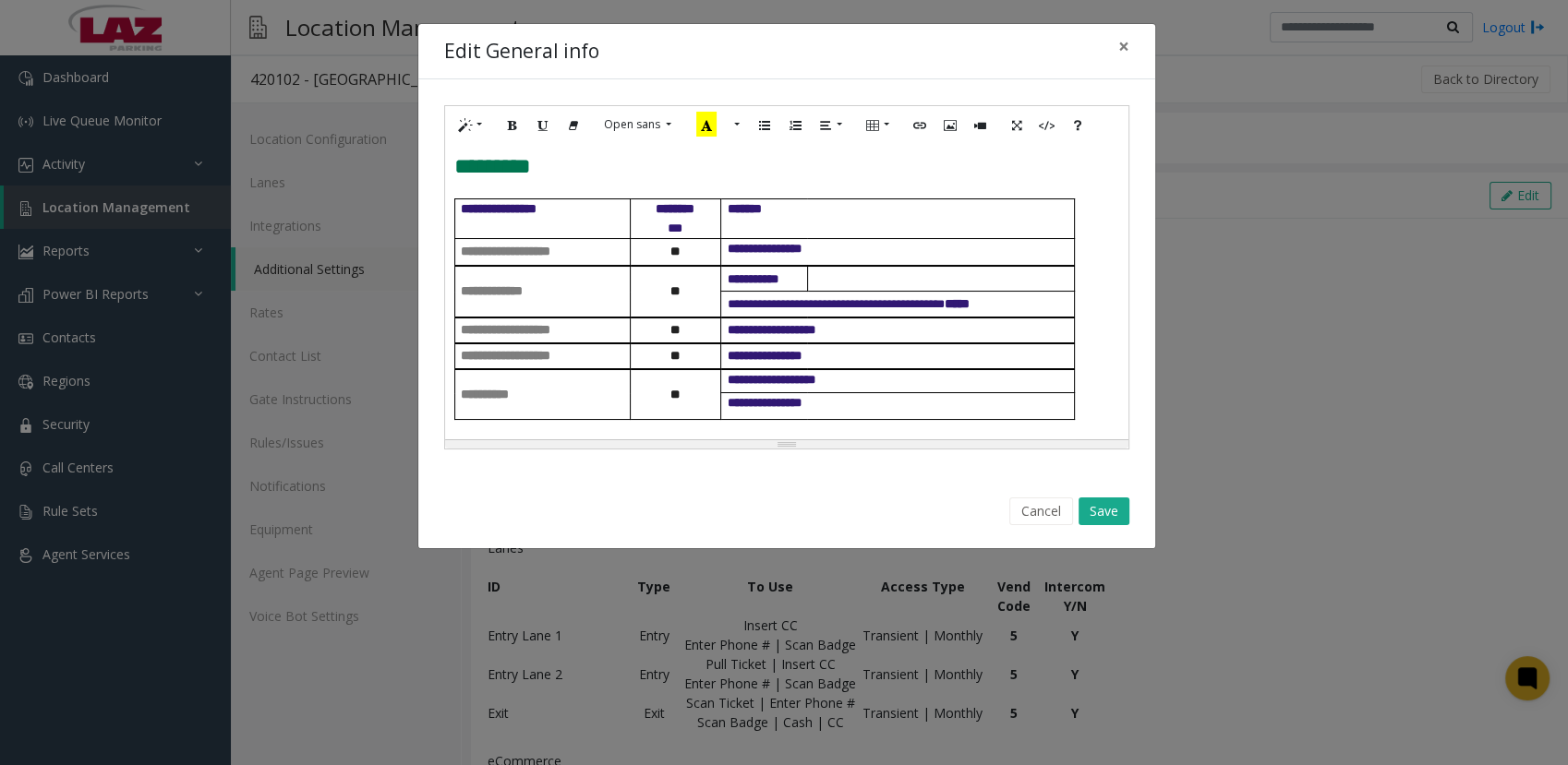
click at [897, 284] on p at bounding box center [943, 279] width 259 height 20
click at [1027, 307] on p "**********" at bounding box center [901, 304] width 346 height 20
click at [879, 278] on p "***" at bounding box center [943, 279] width 259 height 20
click at [1100, 502] on button "Save" at bounding box center [1104, 511] width 51 height 28
